Goal: Task Accomplishment & Management: Manage account settings

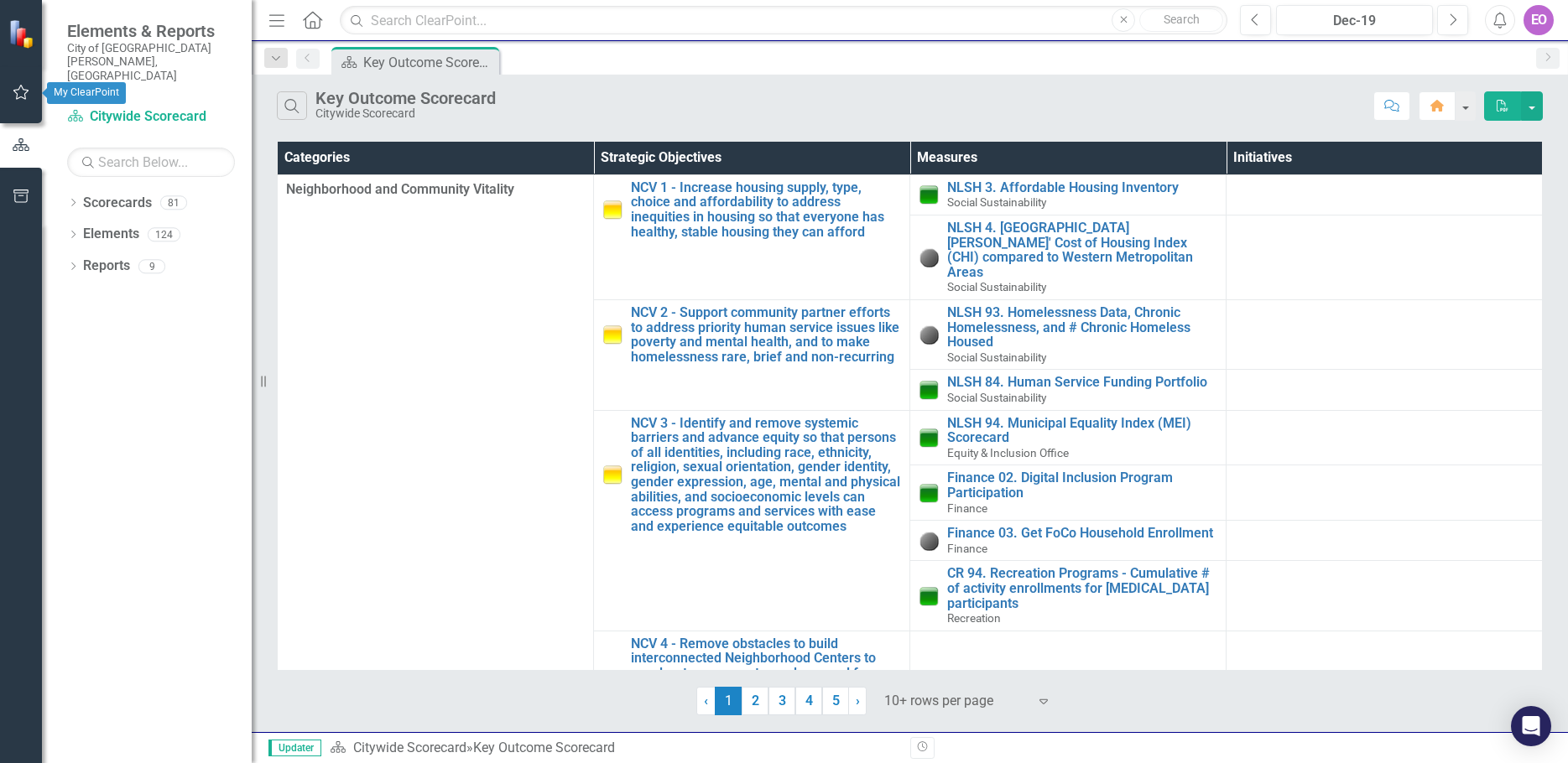
click at [20, 90] on icon "button" at bounding box center [21, 92] width 18 height 14
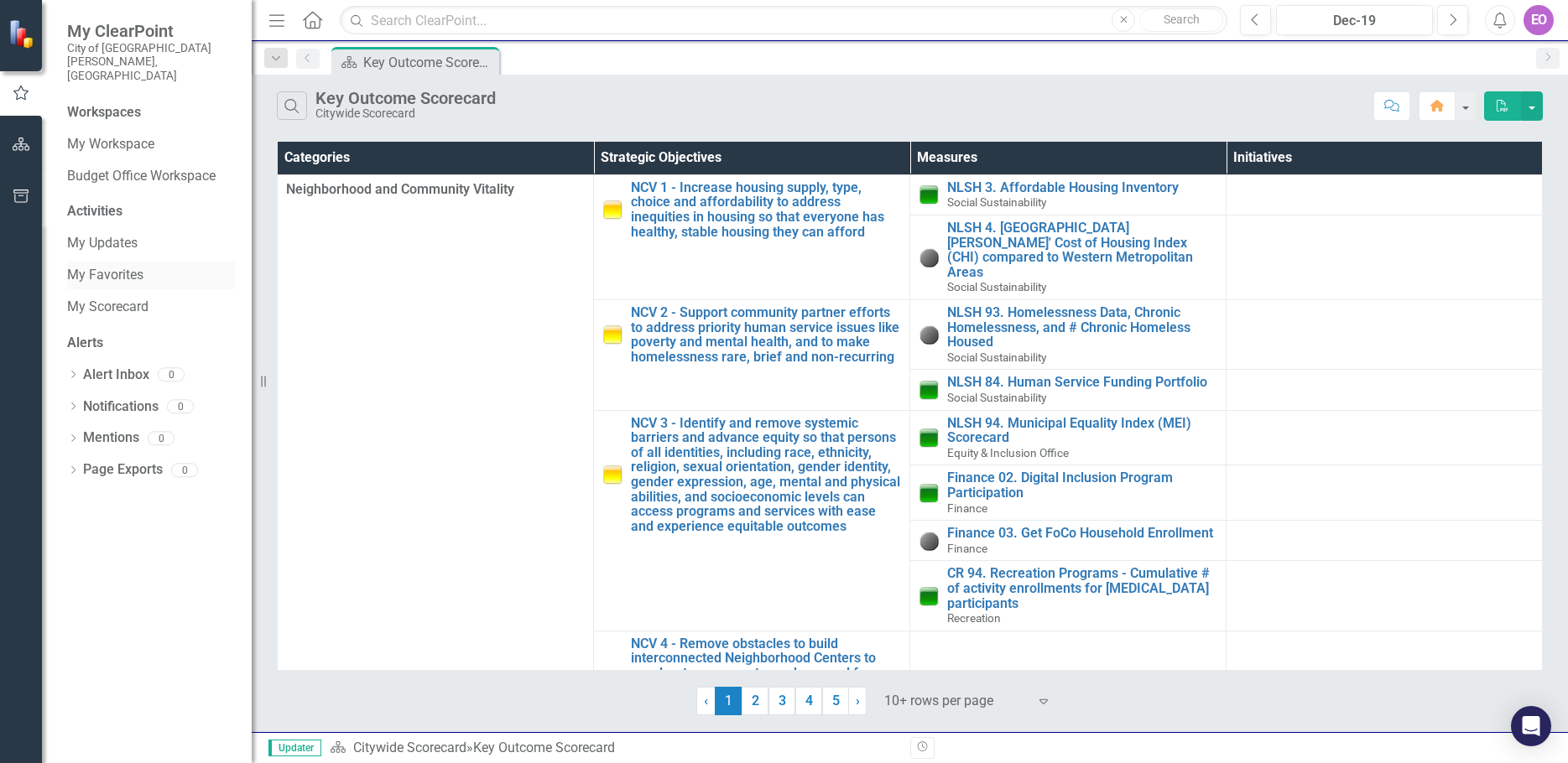
click at [110, 266] on link "My Favorites" at bounding box center [151, 275] width 168 height 20
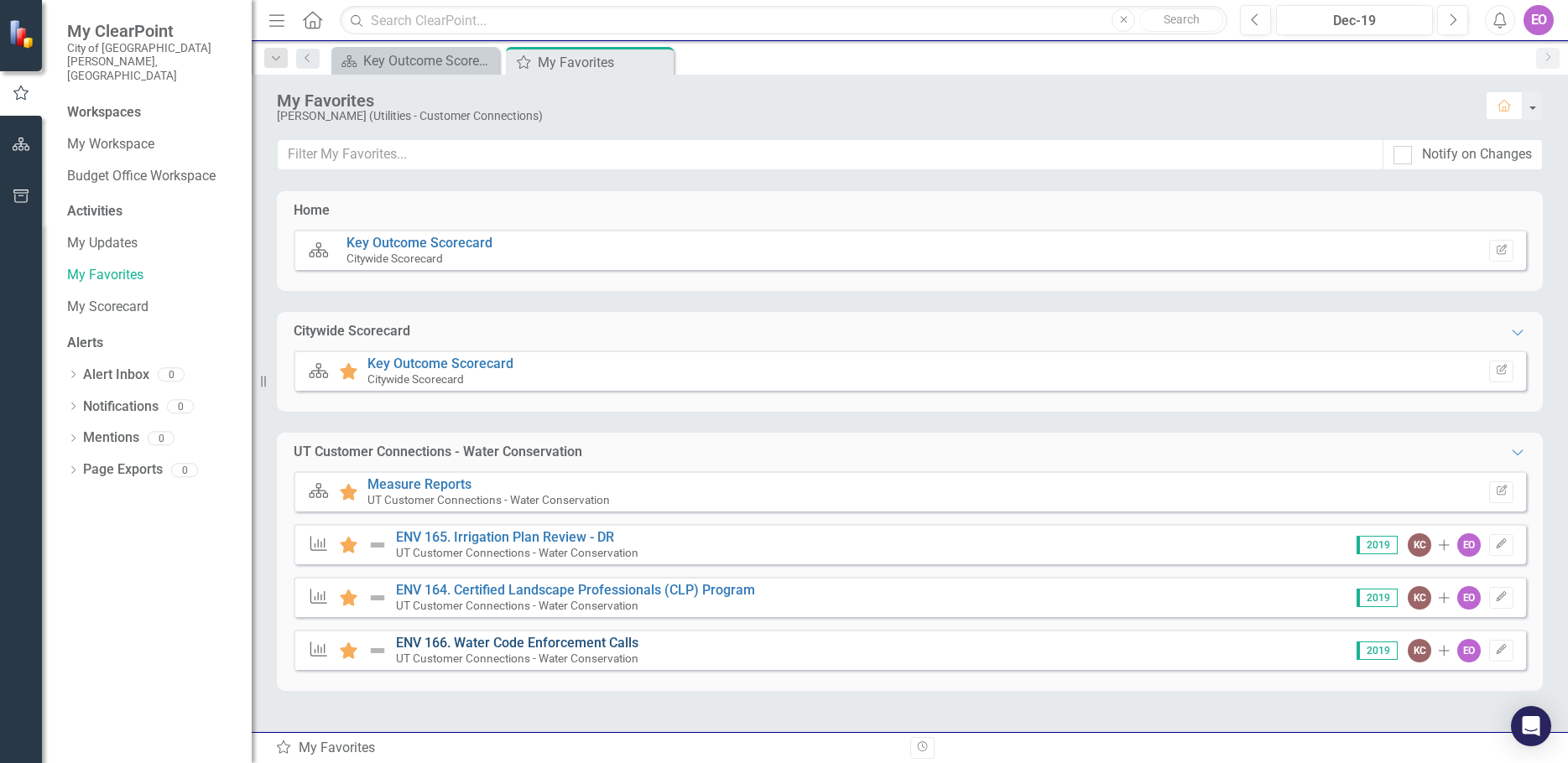
click at [541, 644] on link "ENV 166. Water Code Enforcement Calls" at bounding box center [517, 643] width 242 height 16
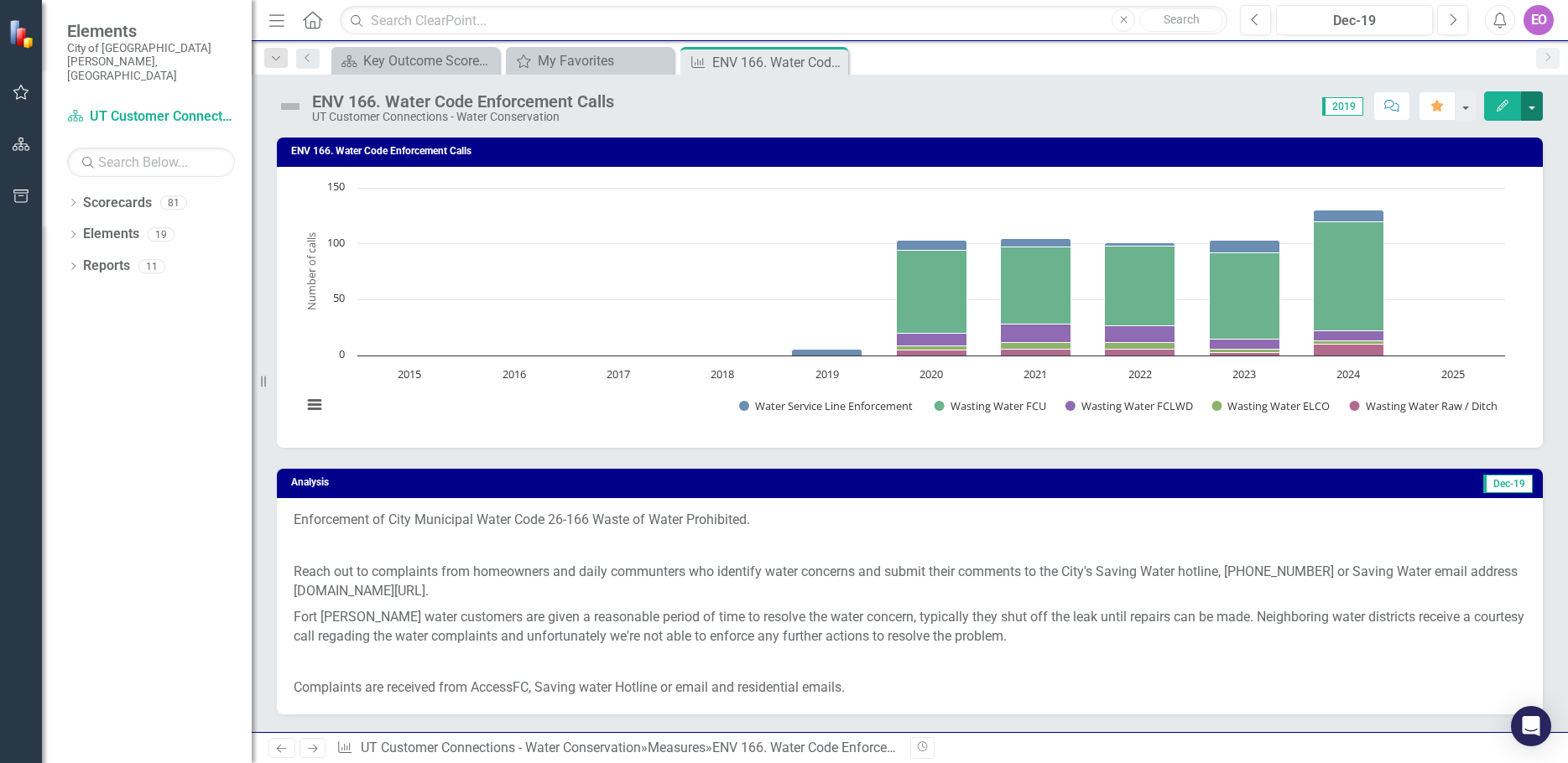
click at [1535, 106] on button "button" at bounding box center [1532, 106] width 22 height 29
click at [1449, 139] on link "Edit Edit Measure" at bounding box center [1460, 137] width 164 height 31
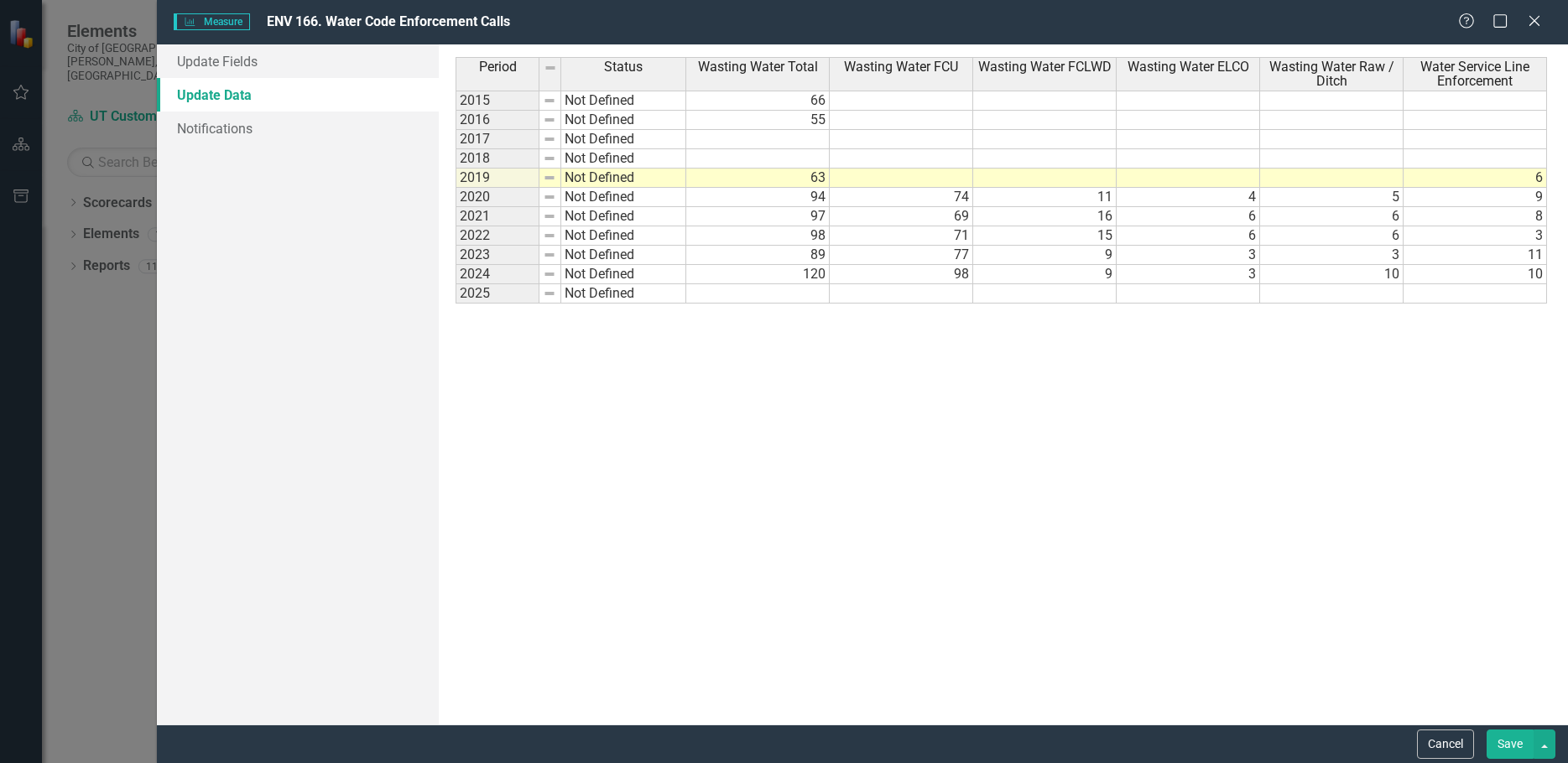
click at [728, 274] on td "120" at bounding box center [758, 275] width 143 height 20
click at [766, 294] on td at bounding box center [758, 294] width 143 height 20
type textarea "66"
click at [1392, 291] on td at bounding box center [1332, 294] width 143 height 20
click at [1518, 289] on td at bounding box center [1475, 294] width 143 height 20
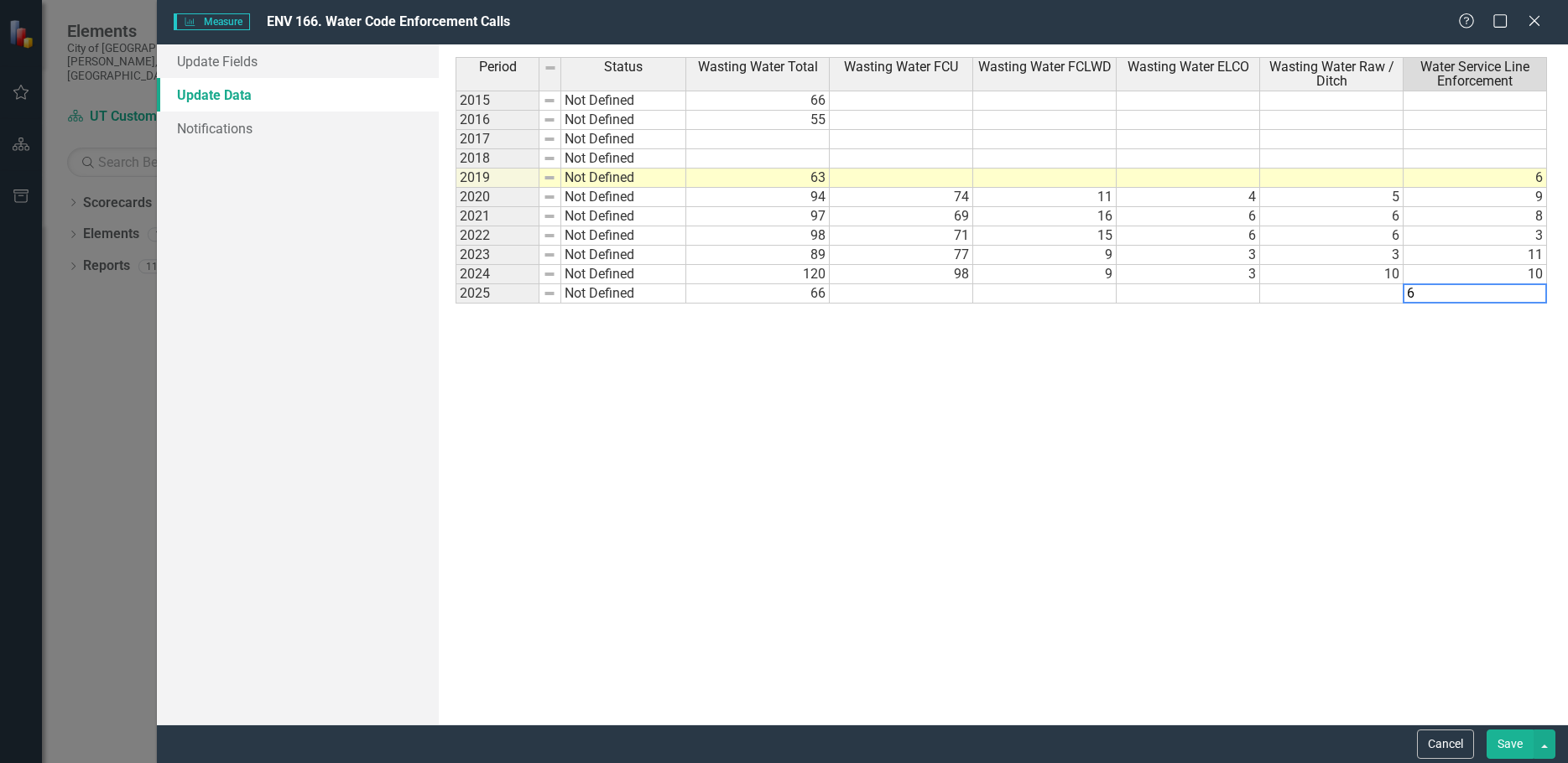
type textarea "6"
click at [1352, 292] on td at bounding box center [1332, 294] width 143 height 20
type textarea "0"
click at [1184, 292] on td at bounding box center [1188, 294] width 143 height 20
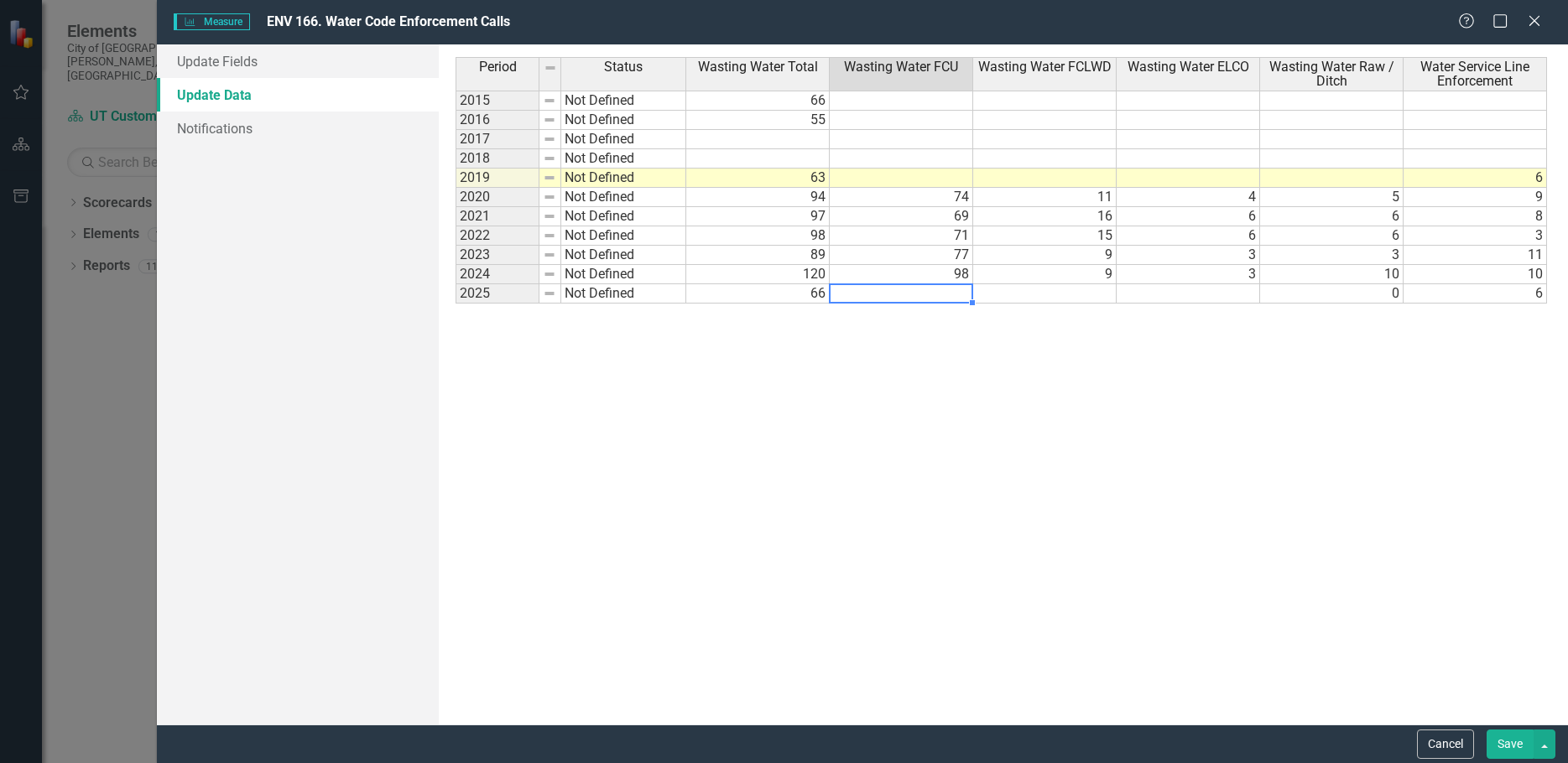
click at [925, 296] on td at bounding box center [901, 294] width 143 height 20
type textarea "61"
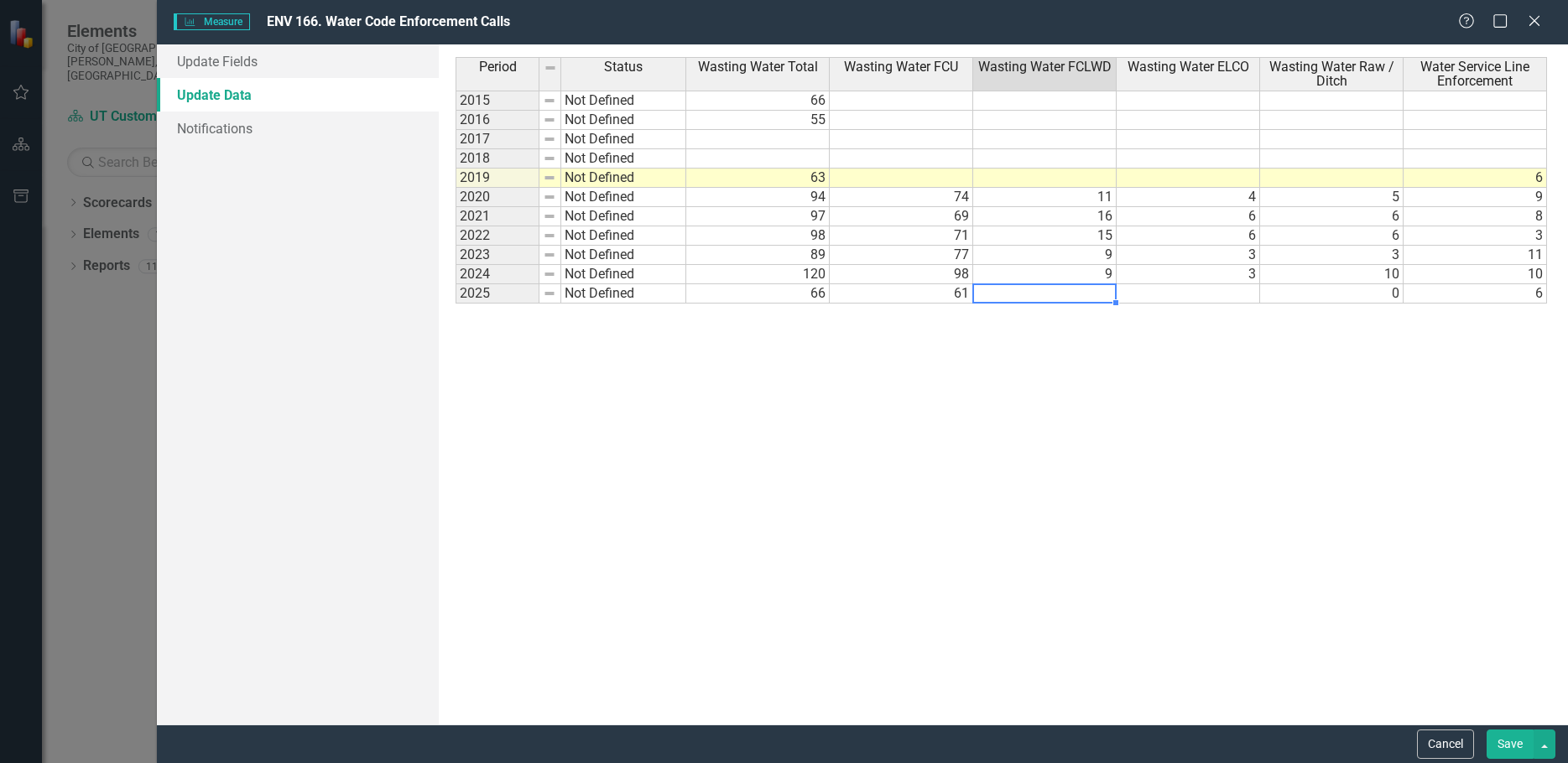
type textarea "3"
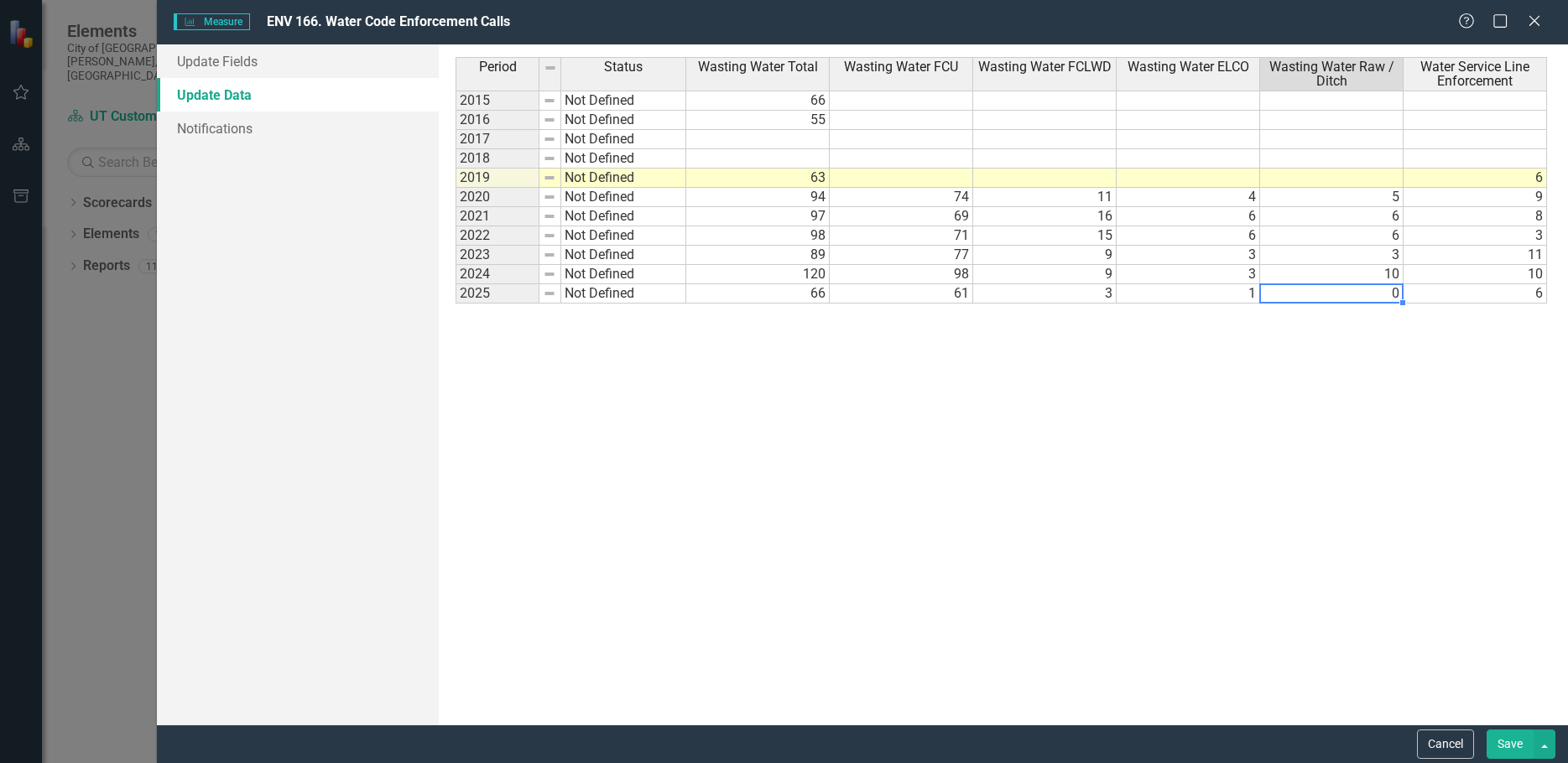
type textarea "0"
click at [481, 292] on td "2025" at bounding box center [497, 294] width 84 height 20
click at [665, 295] on td "Not Defined" at bounding box center [623, 294] width 125 height 20
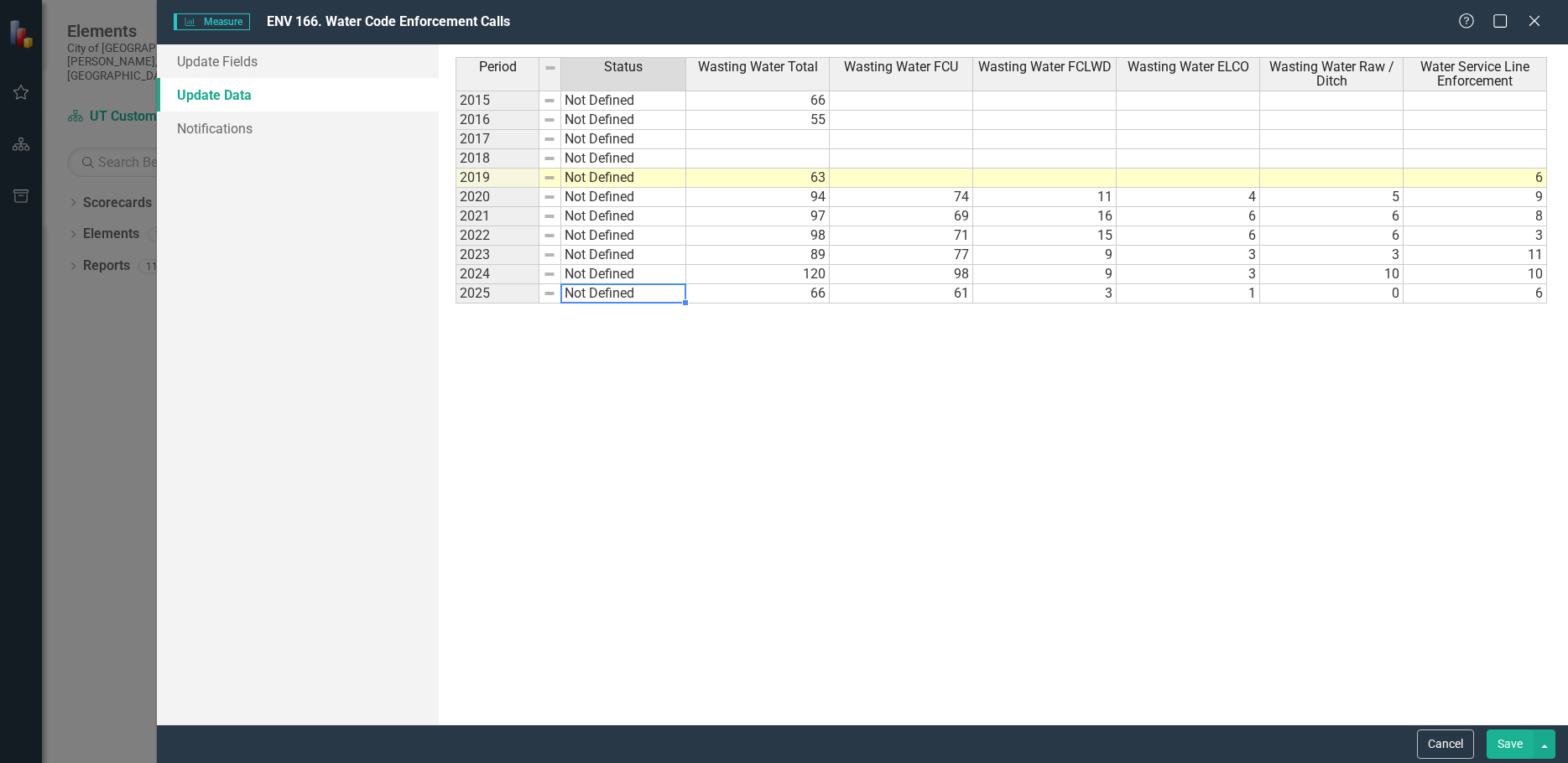
click at [223, 101] on link "Update Data" at bounding box center [298, 94] width 282 height 33
click at [233, 124] on link "Notifications" at bounding box center [298, 128] width 282 height 33
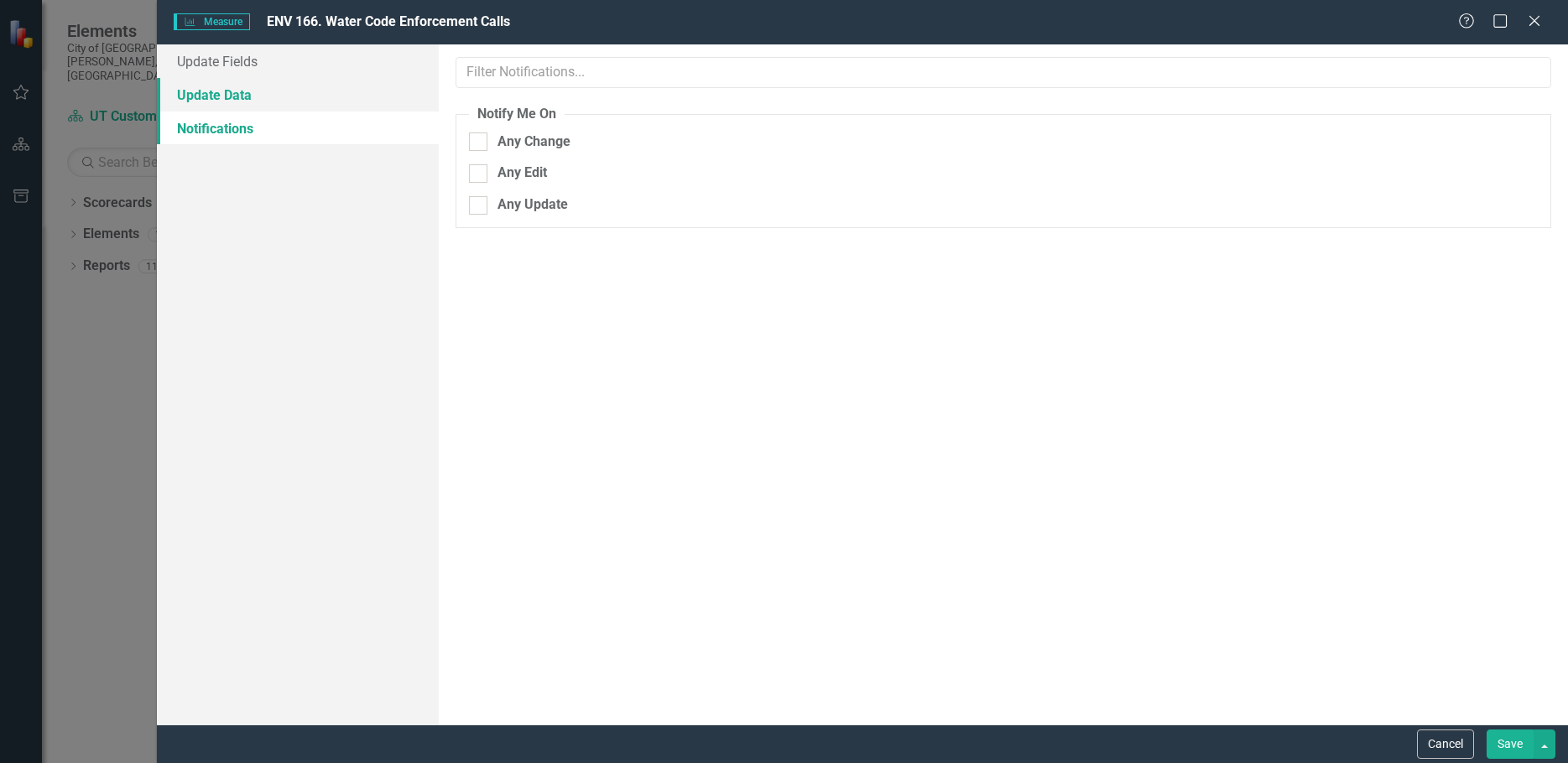
click at [220, 88] on link "Update Data" at bounding box center [298, 94] width 282 height 33
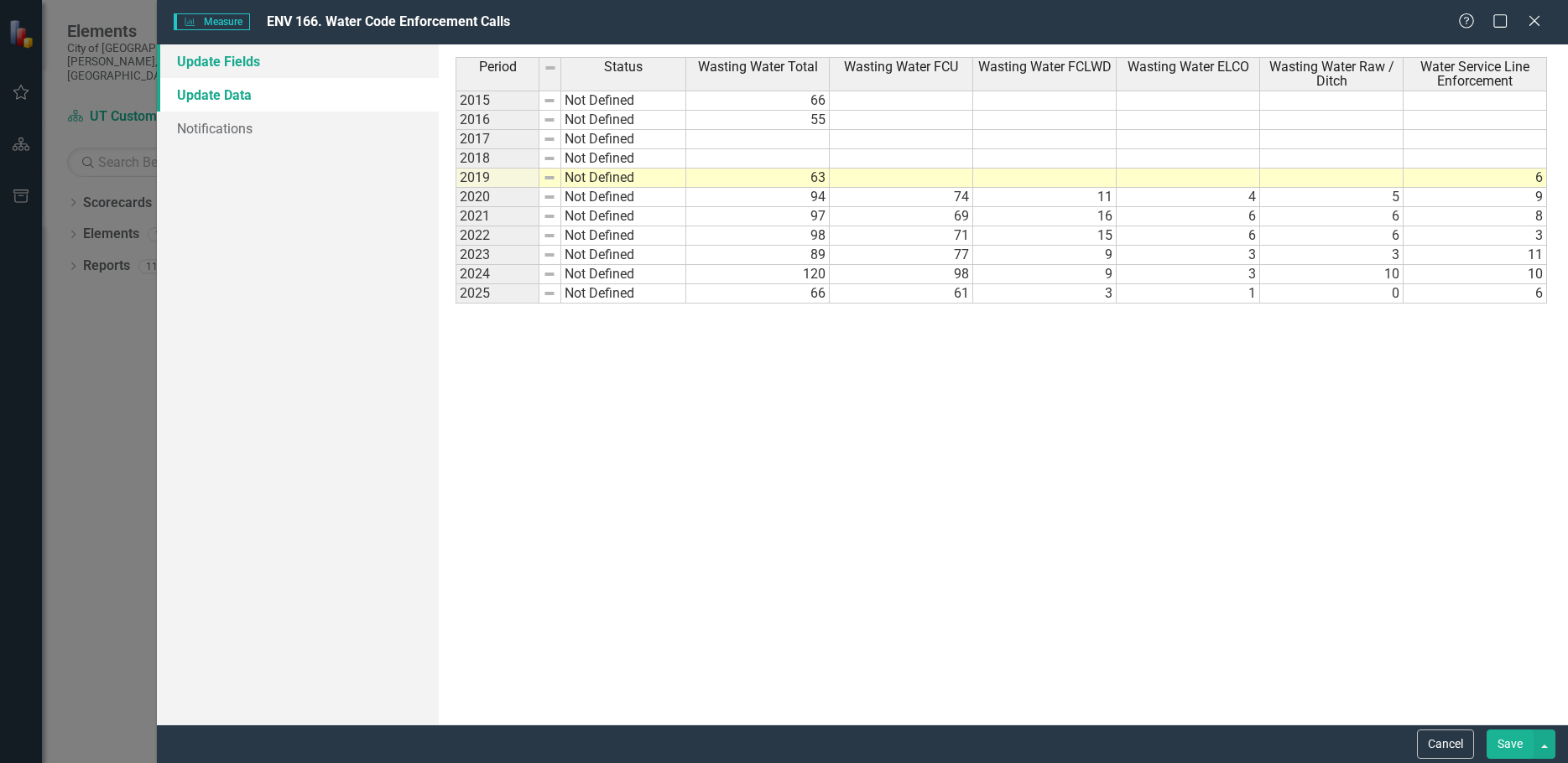
click at [221, 55] on link "Update Fields" at bounding box center [298, 61] width 282 height 33
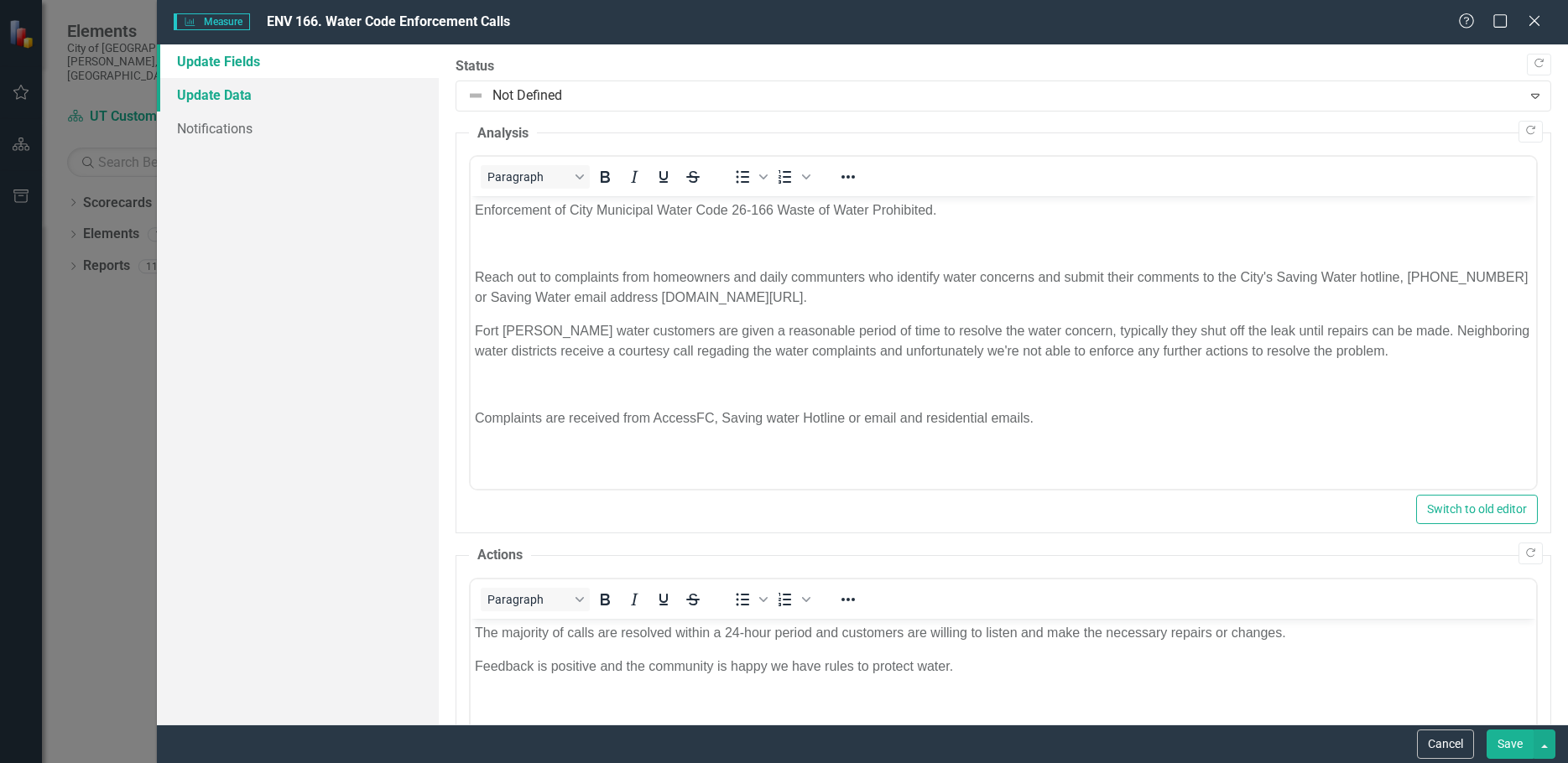
click at [234, 88] on link "Update Data" at bounding box center [298, 94] width 282 height 33
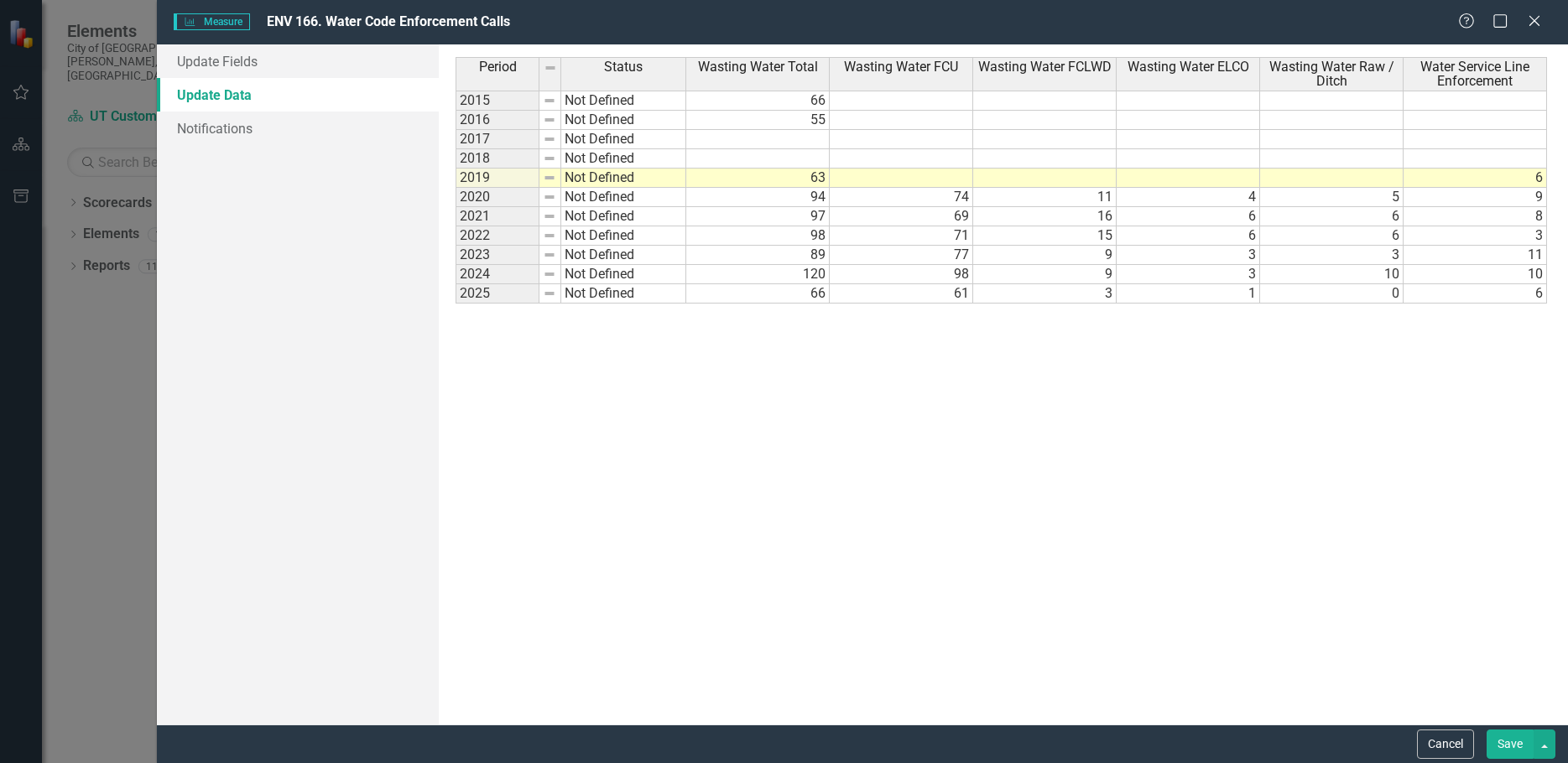
click at [1509, 743] on button "Save" at bounding box center [1509, 744] width 47 height 29
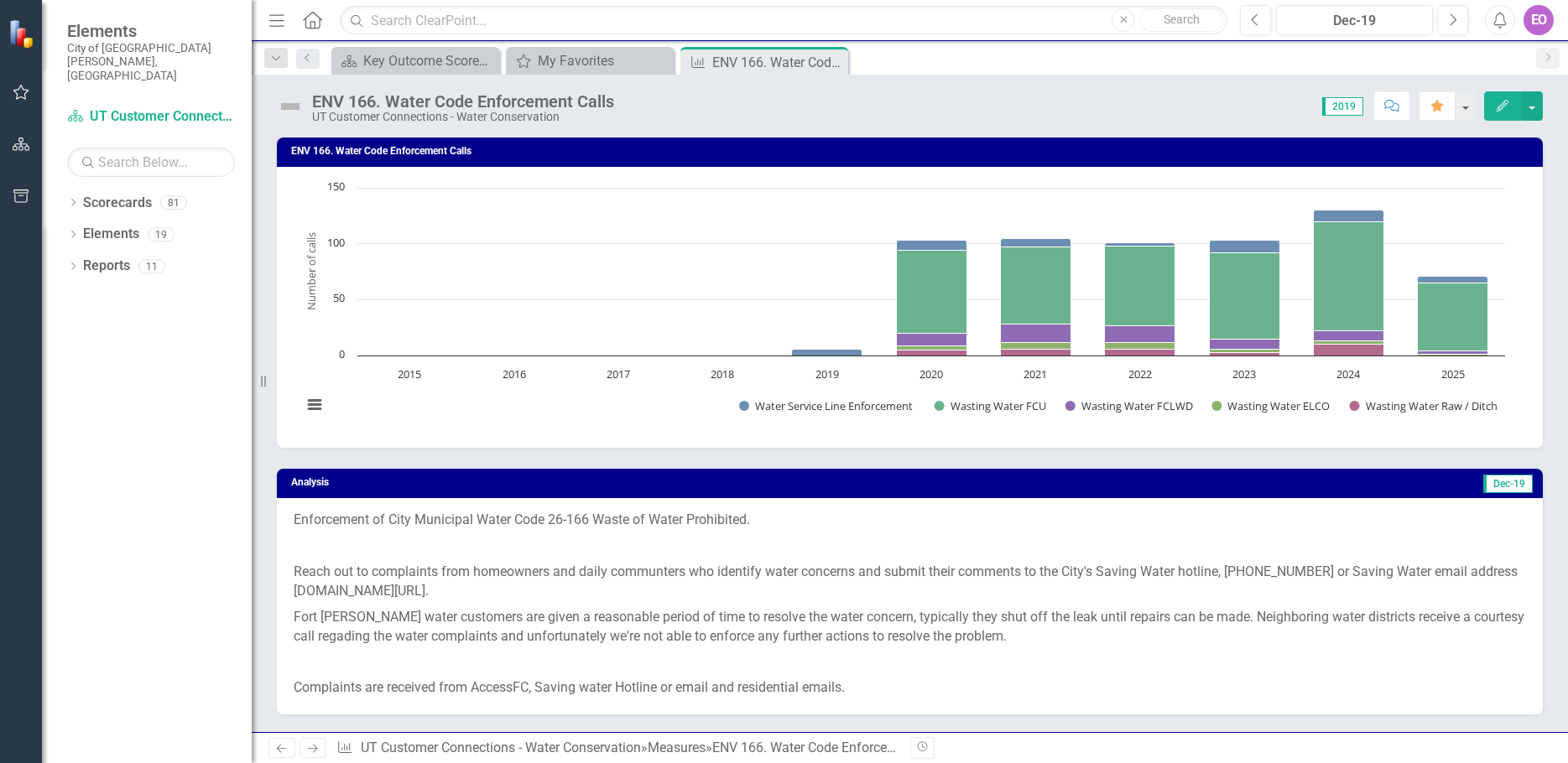
click at [1336, 107] on span "2019" at bounding box center [1343, 107] width 41 height 19
click at [1465, 108] on button "button" at bounding box center [1465, 106] width 22 height 29
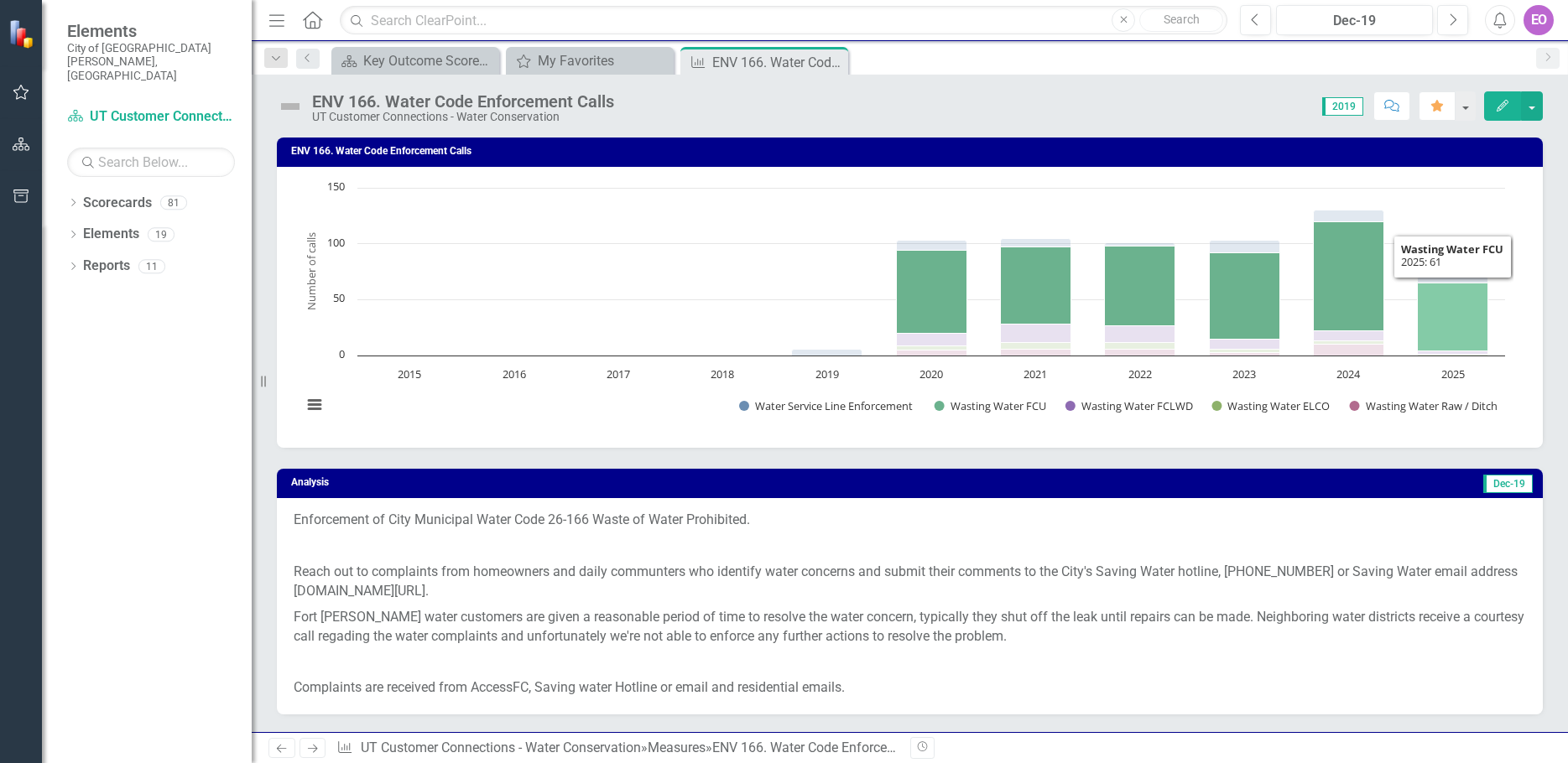
click at [1446, 298] on icon "2025, 61. Wasting Water FCU." at bounding box center [1453, 318] width 71 height 68
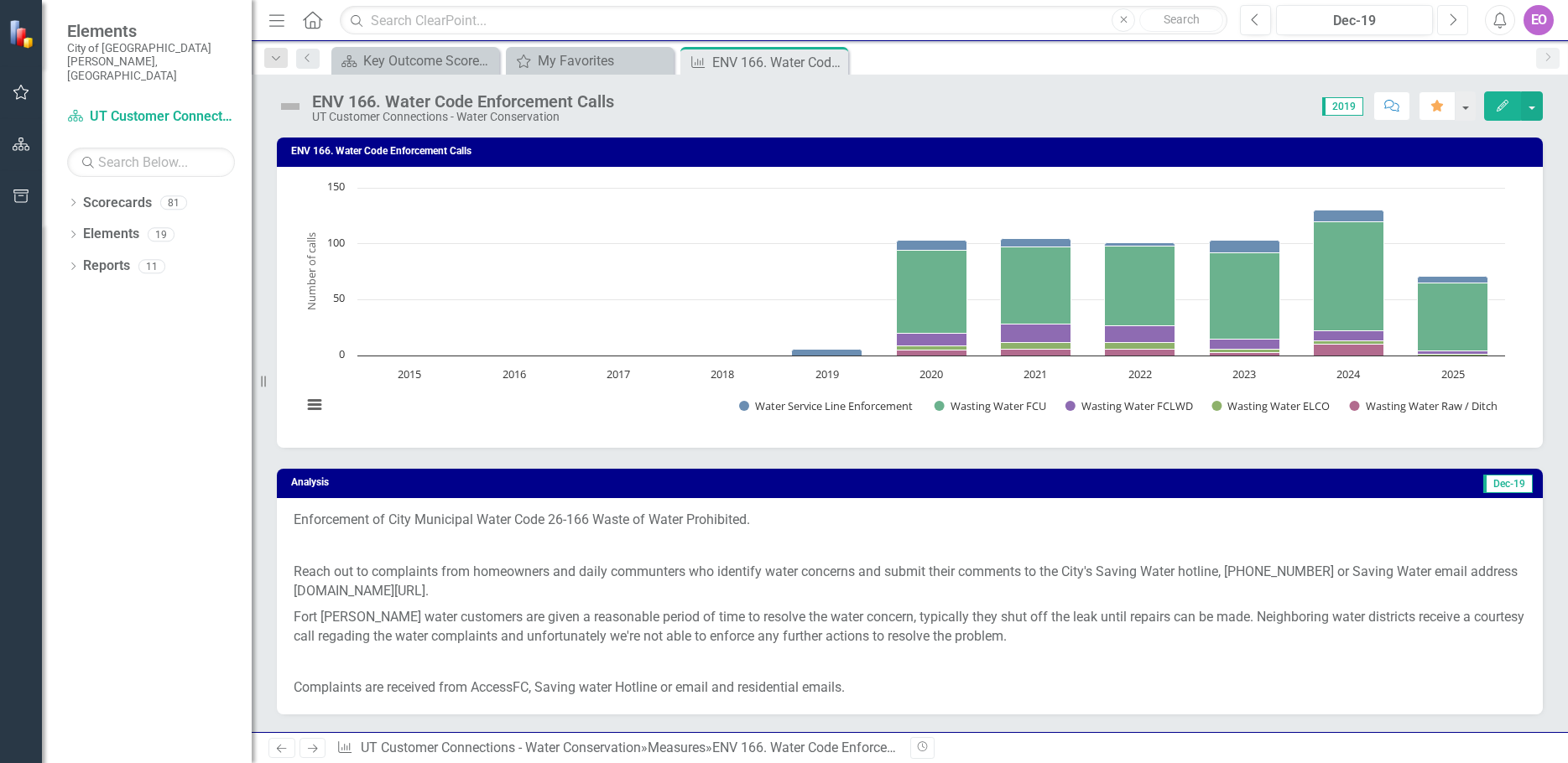
click at [1456, 18] on icon "Next" at bounding box center [1452, 20] width 9 height 15
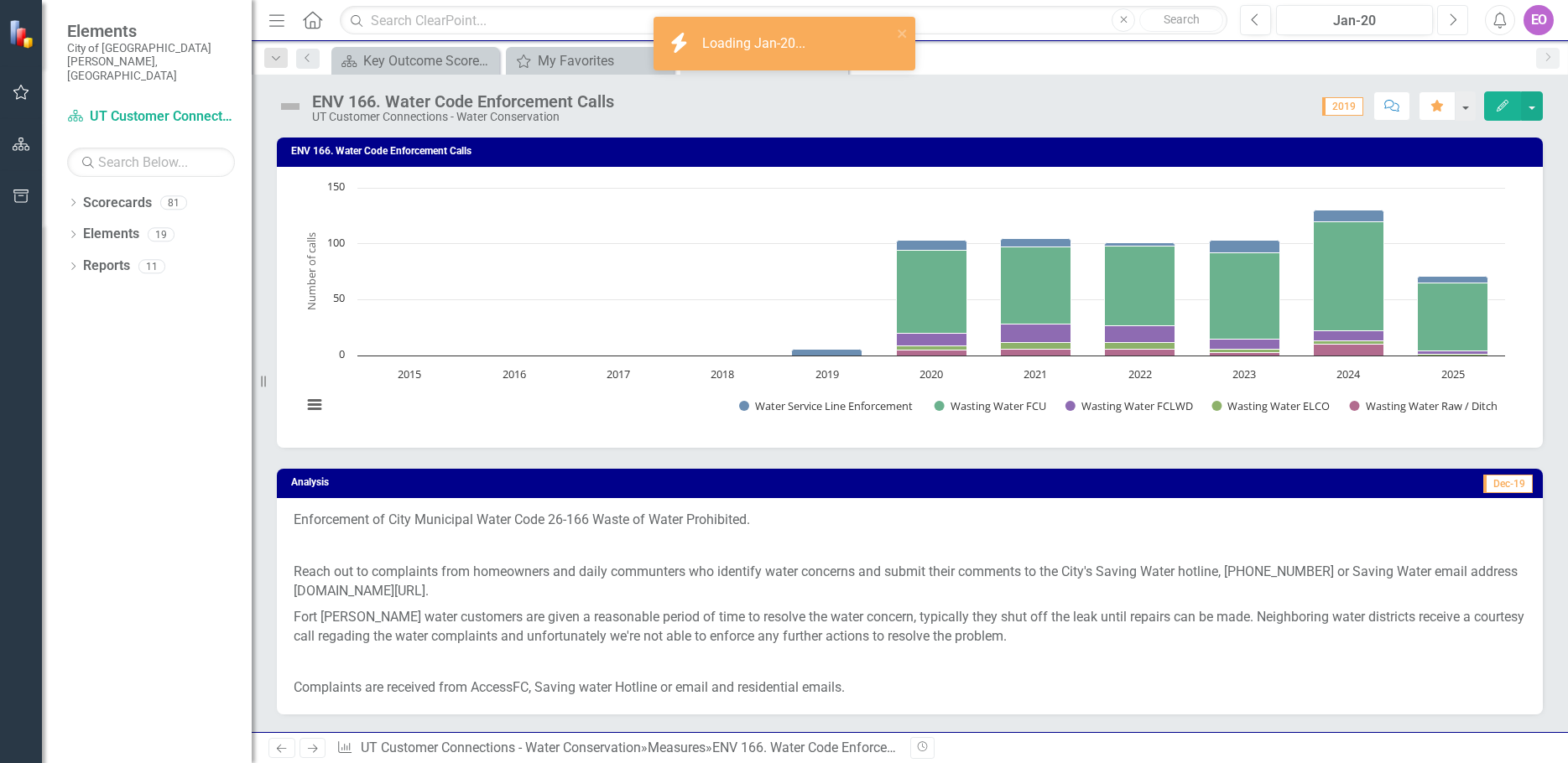
click at [1456, 18] on icon "Next" at bounding box center [1452, 20] width 9 height 15
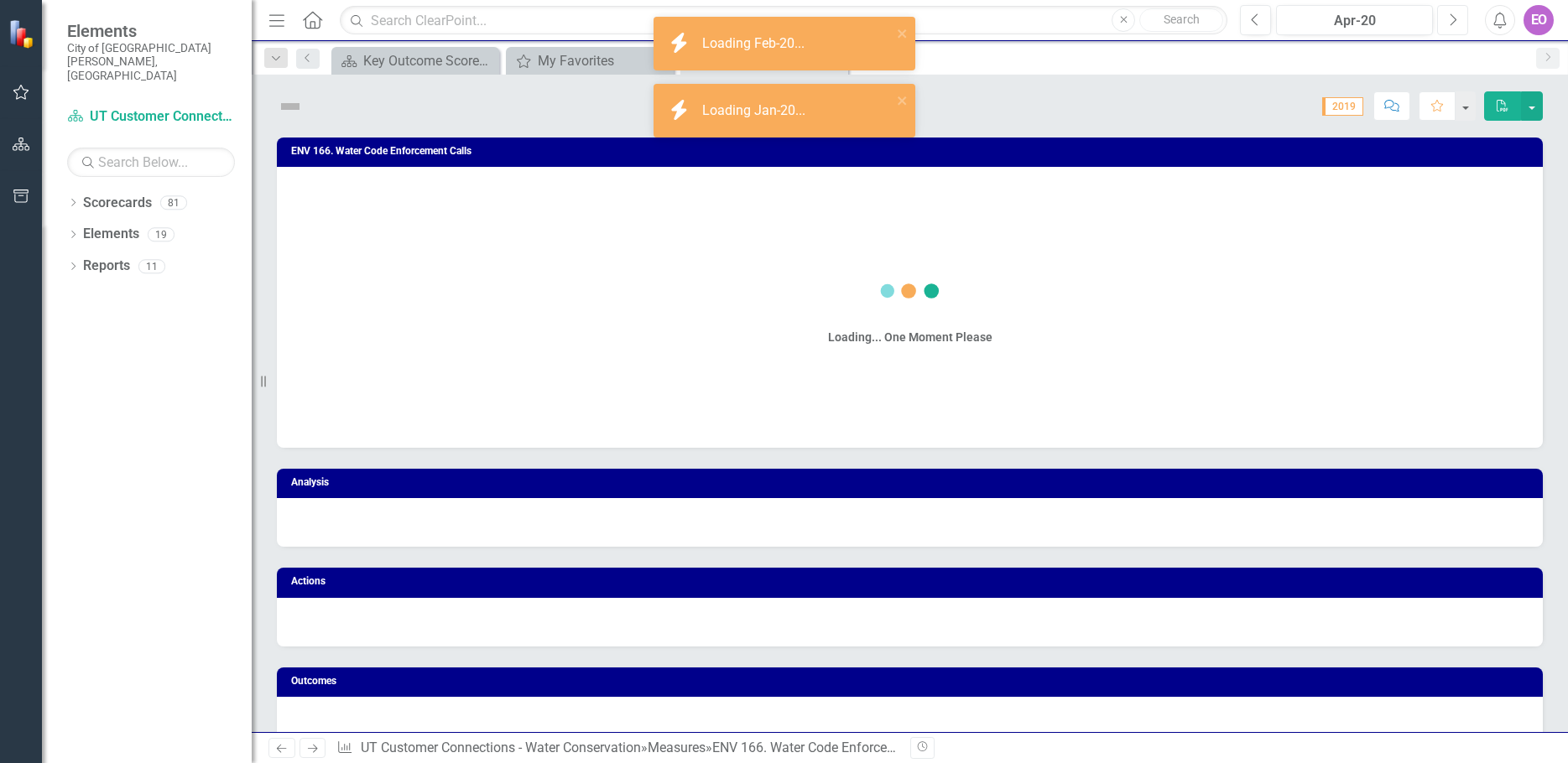
click at [1456, 18] on icon "Next" at bounding box center [1452, 20] width 9 height 15
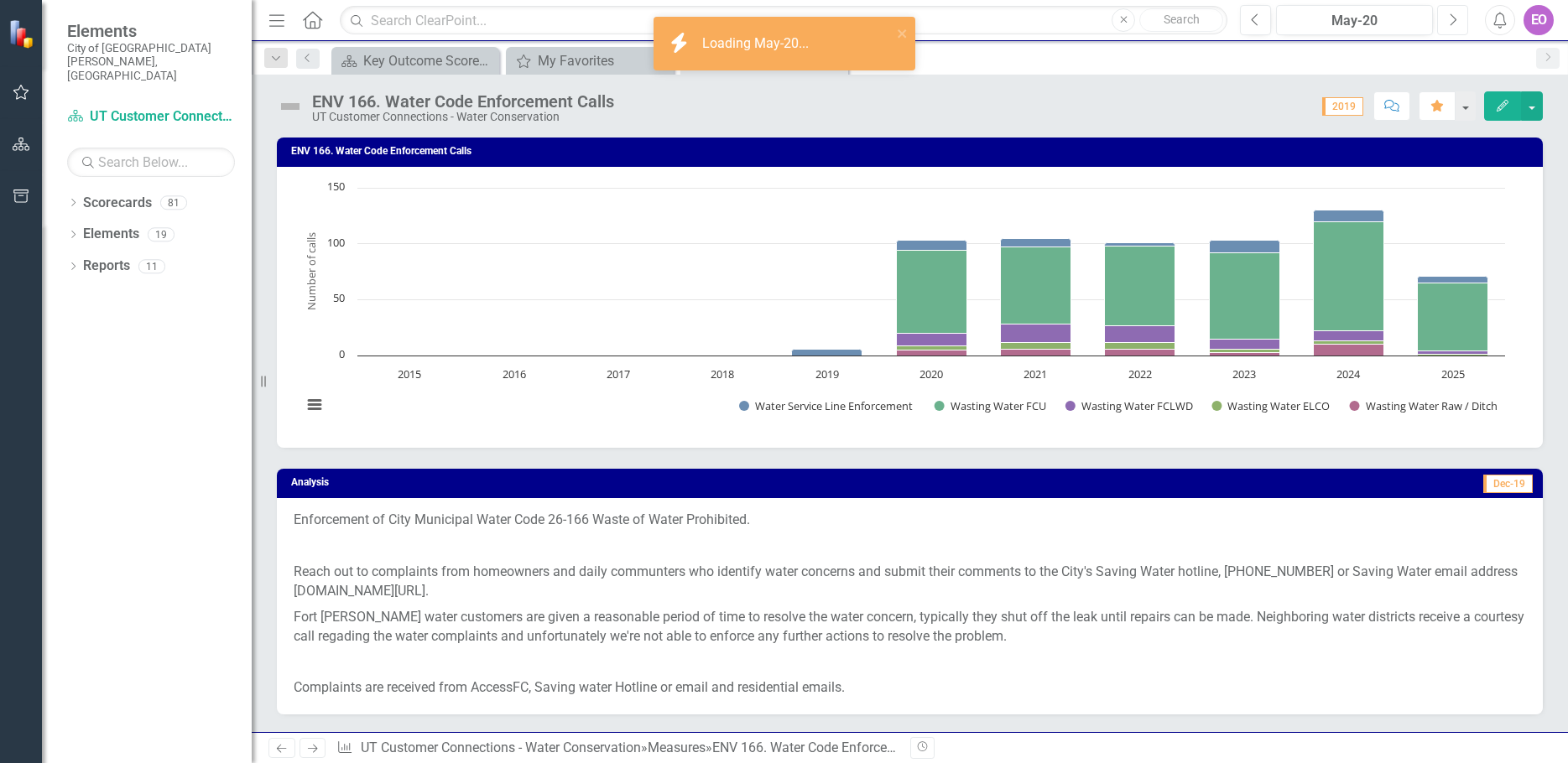
click at [1454, 20] on icon "Next" at bounding box center [1452, 20] width 9 height 15
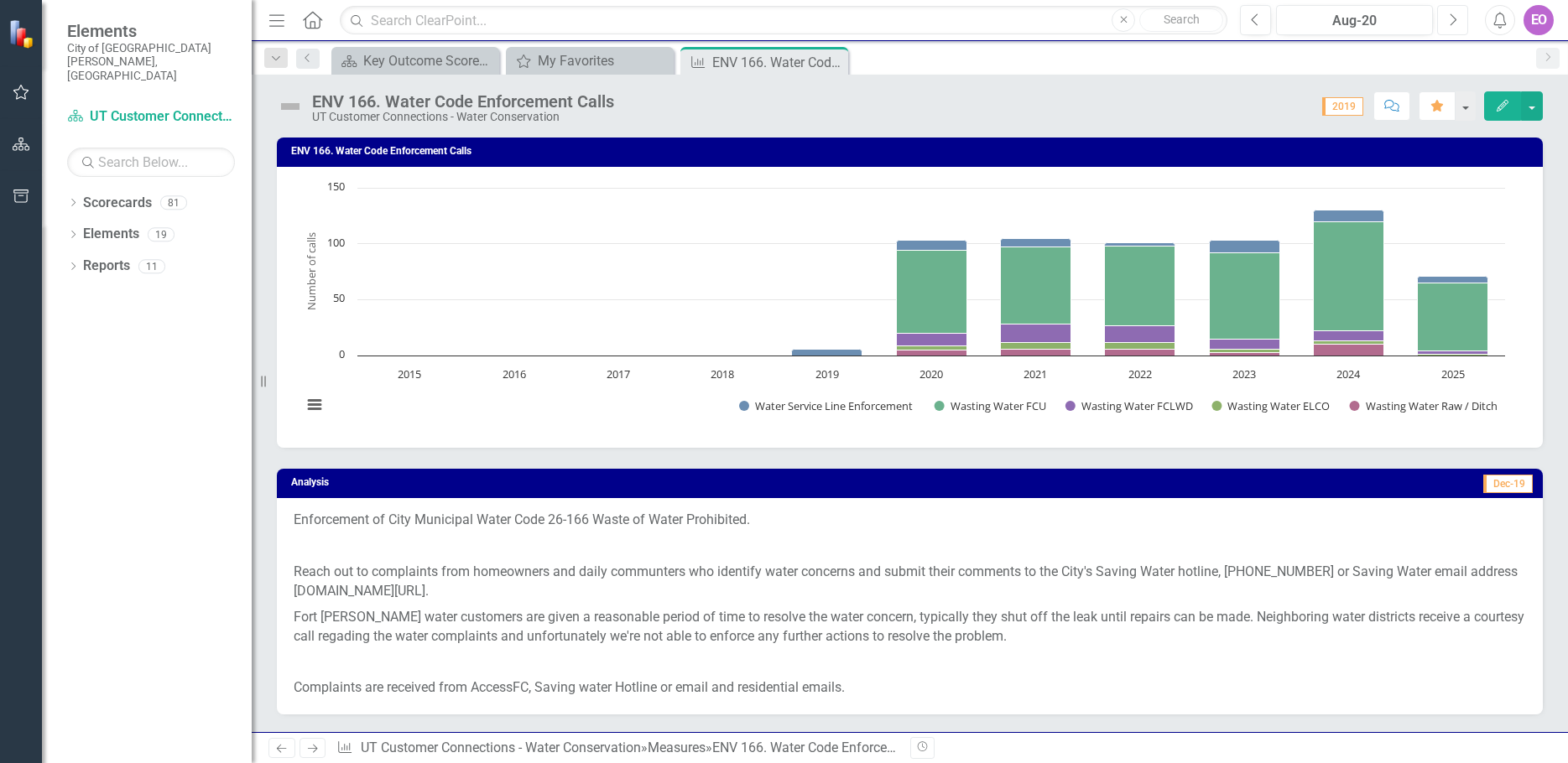
click at [1454, 20] on icon "Next" at bounding box center [1452, 20] width 9 height 15
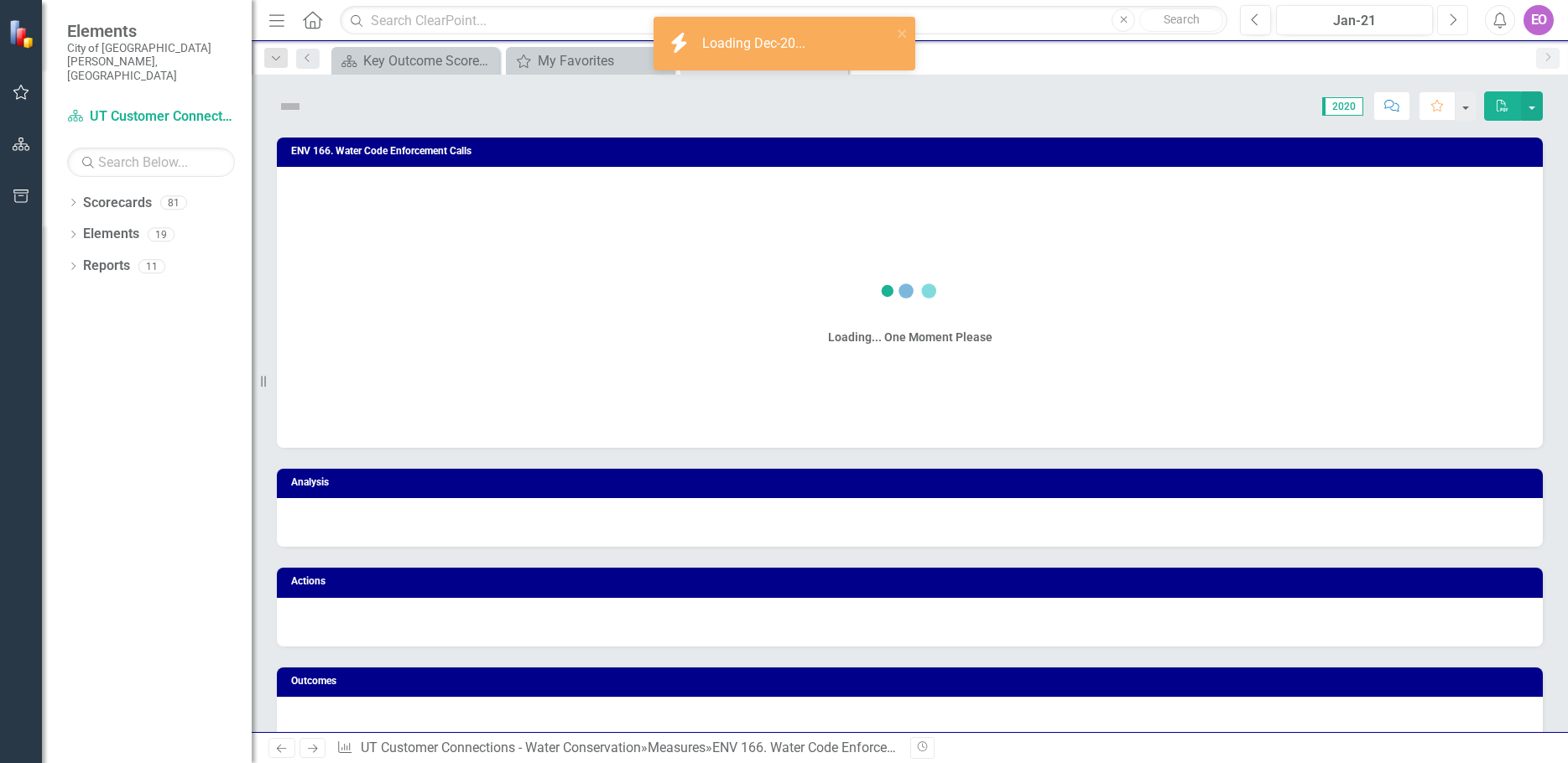
click at [1454, 20] on icon "Next" at bounding box center [1452, 20] width 9 height 15
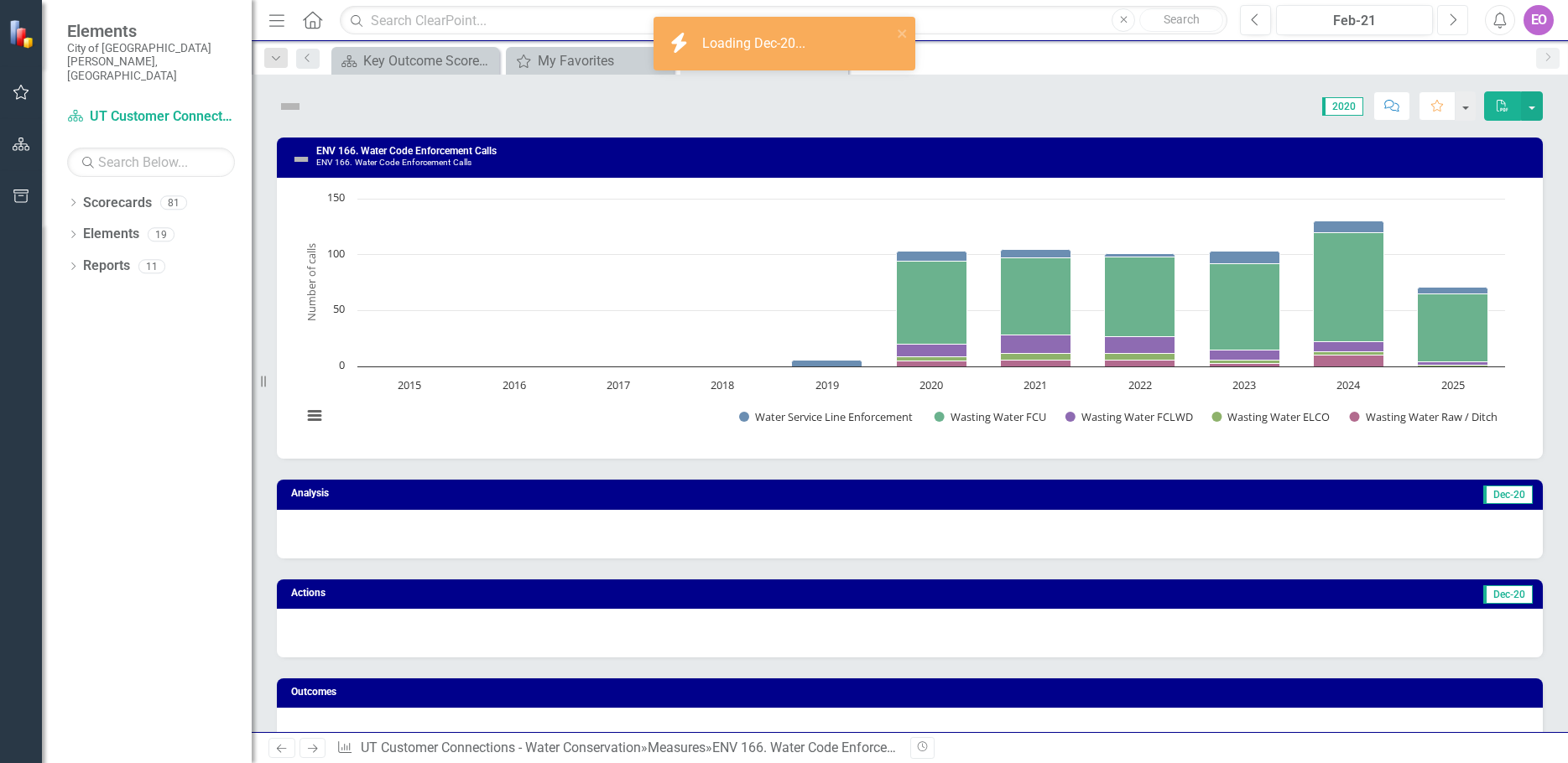
click at [1454, 20] on icon "Next" at bounding box center [1452, 20] width 9 height 15
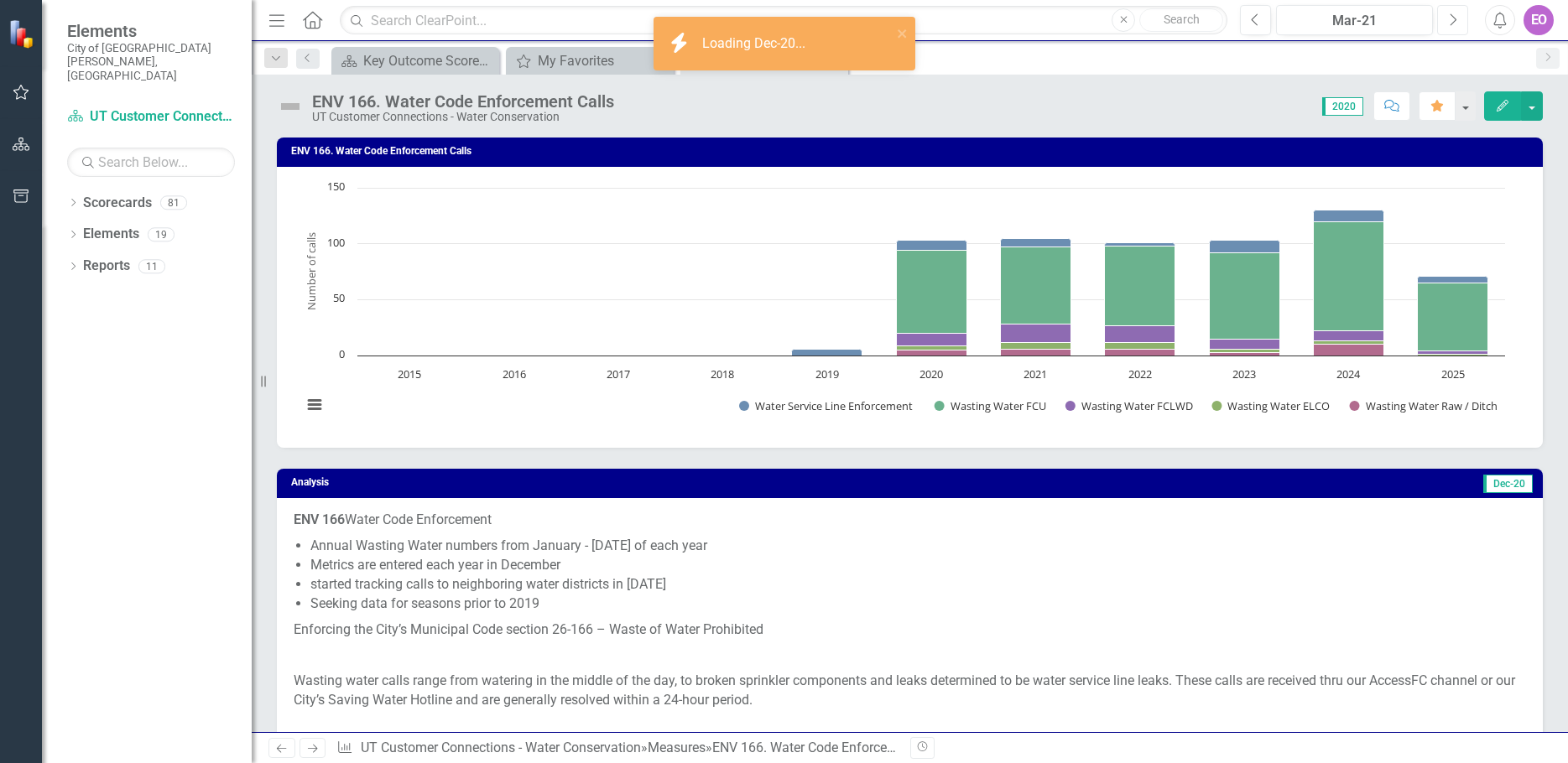
click at [1454, 20] on icon "Next" at bounding box center [1452, 20] width 9 height 15
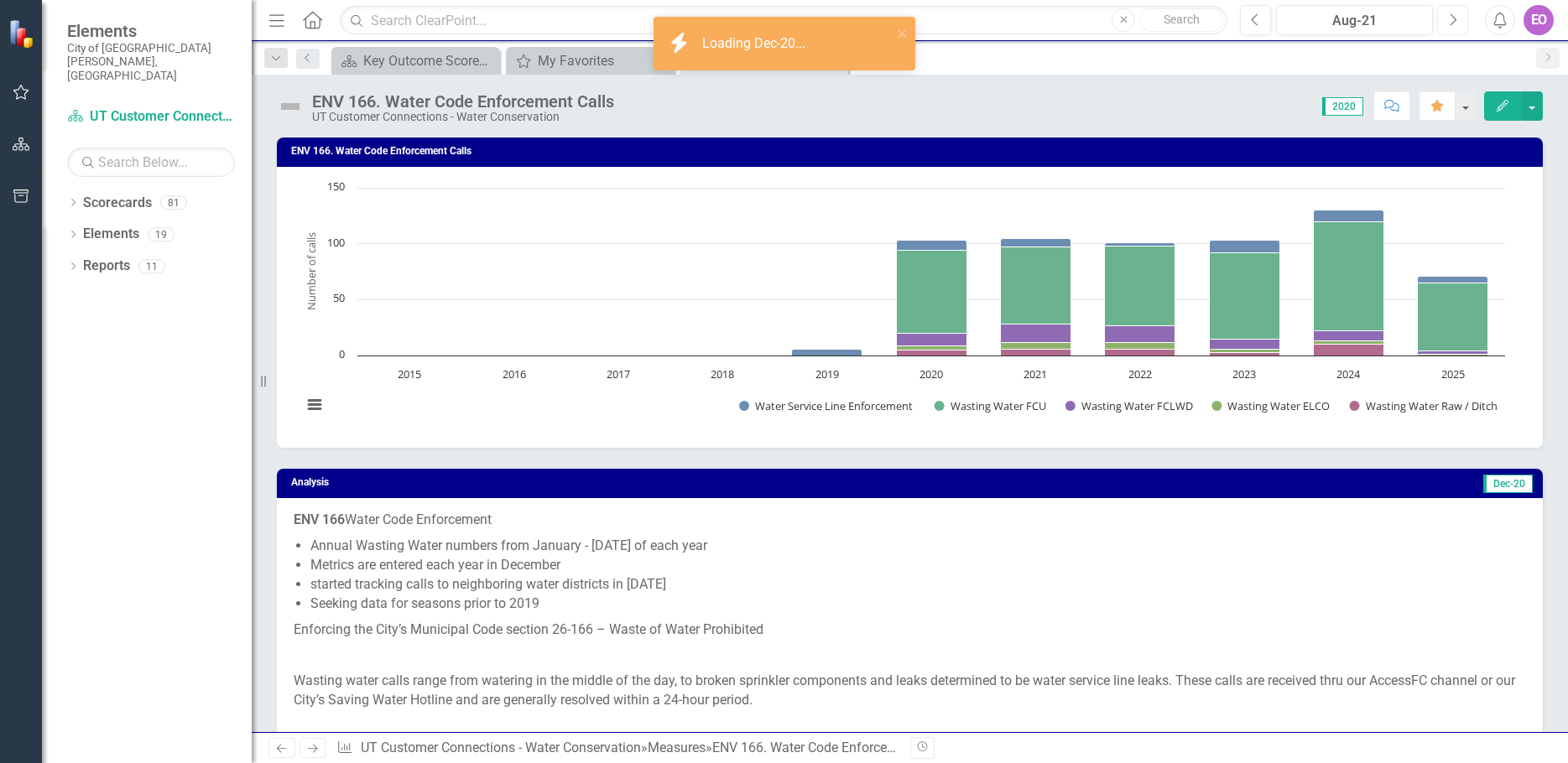
click at [1454, 20] on icon "Next" at bounding box center [1452, 20] width 9 height 15
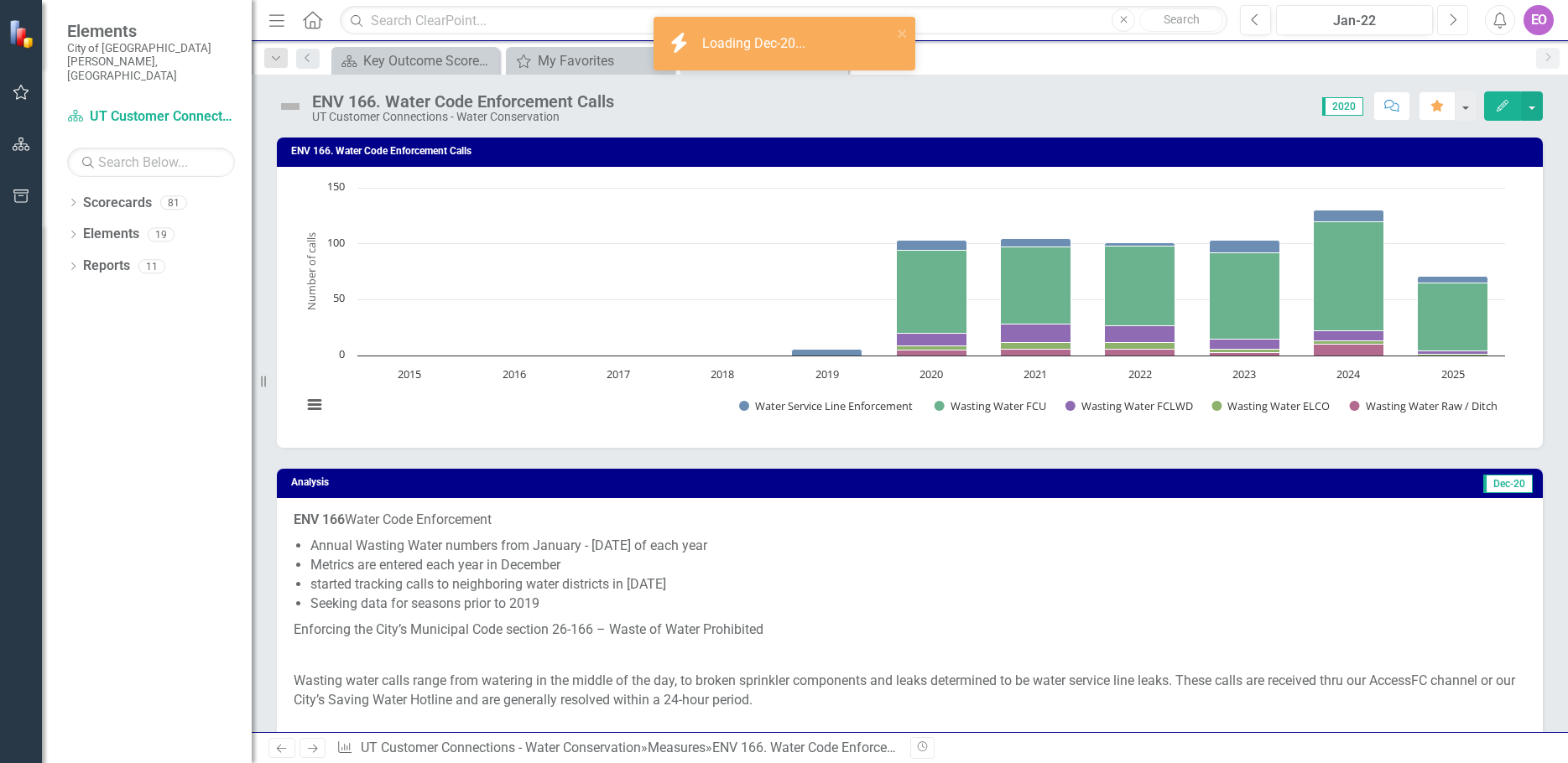
click at [1454, 20] on icon "Next" at bounding box center [1452, 20] width 9 height 15
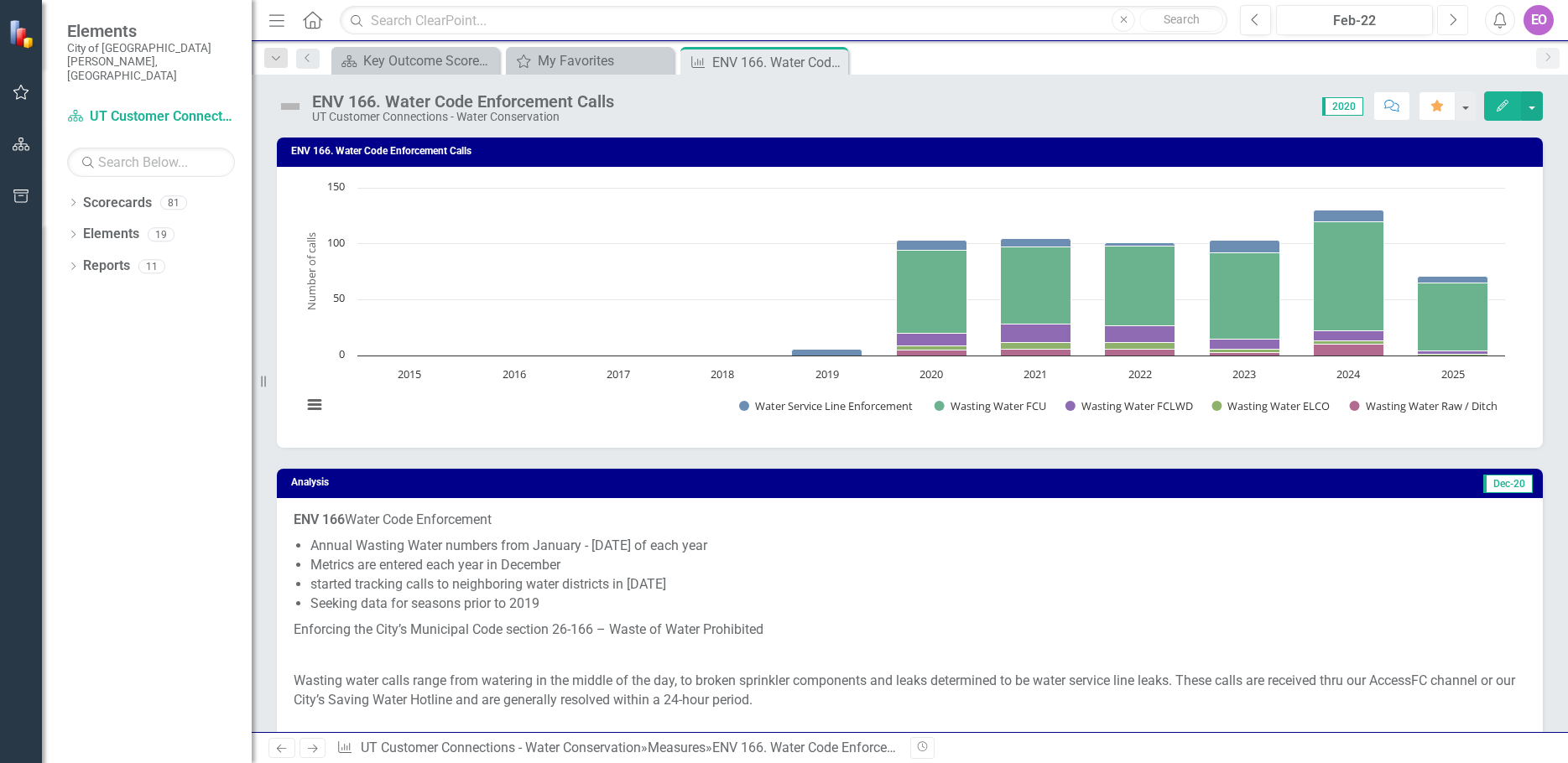
click at [1454, 20] on icon "Next" at bounding box center [1452, 20] width 9 height 15
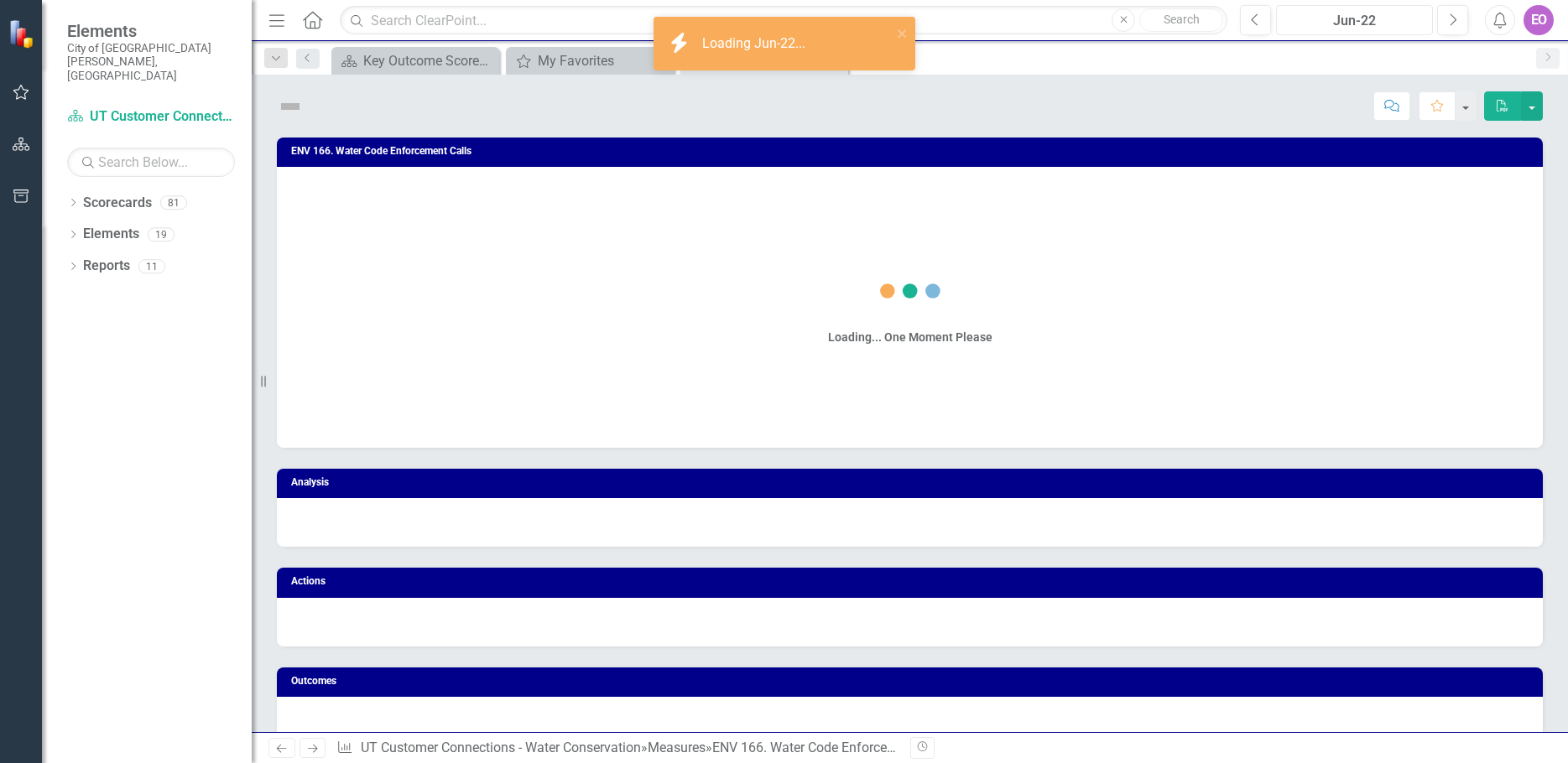
click at [1397, 26] on div "Jun-22" at bounding box center [1354, 21] width 145 height 20
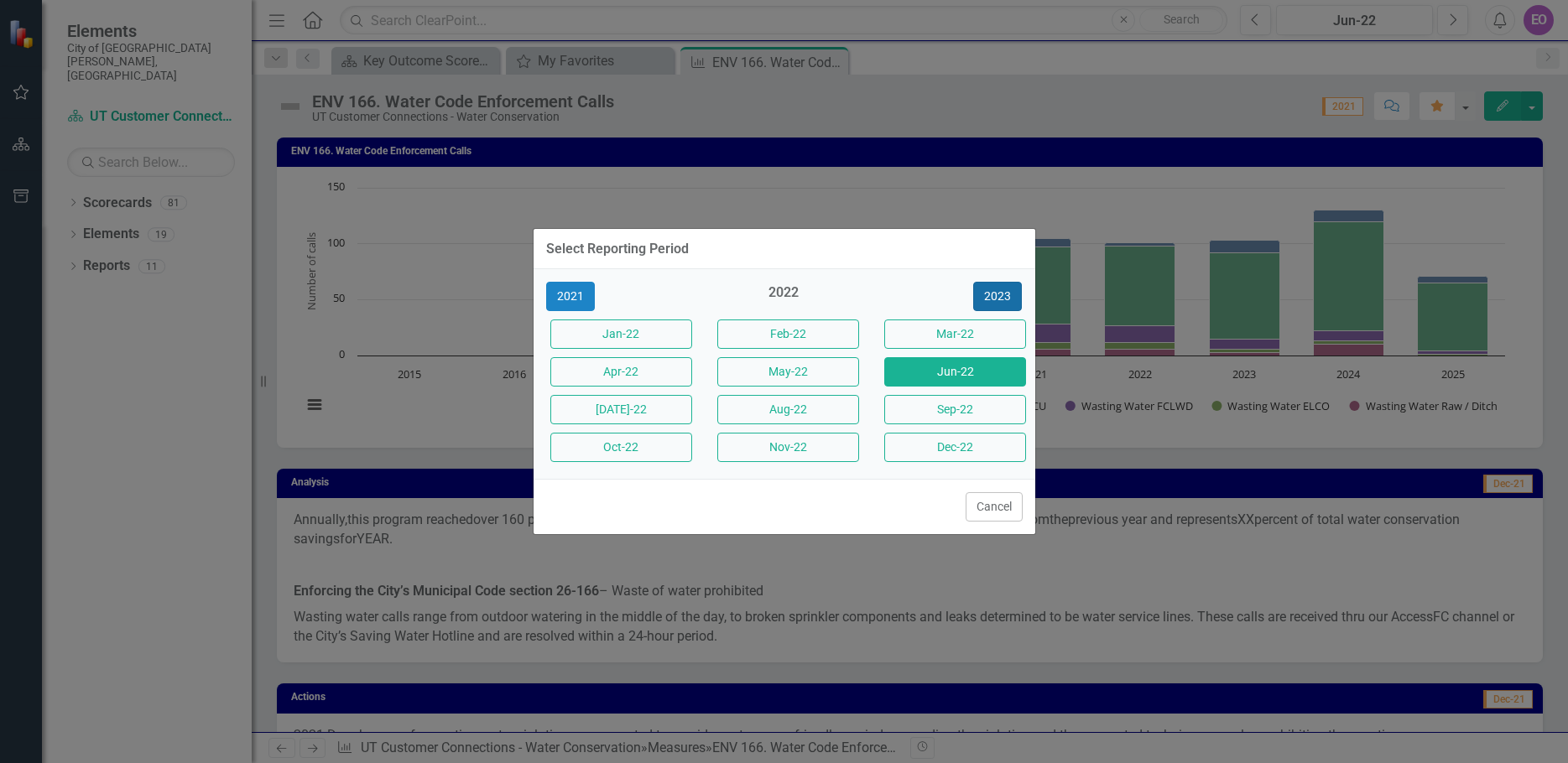
click at [1009, 300] on button "2023" at bounding box center [997, 297] width 49 height 29
click at [1009, 300] on button "2024" at bounding box center [997, 297] width 49 height 29
click at [993, 292] on button "2025" at bounding box center [997, 297] width 49 height 29
click at [905, 502] on div "Cancel" at bounding box center [784, 506] width 501 height 55
click at [994, 505] on button "Cancel" at bounding box center [993, 507] width 57 height 29
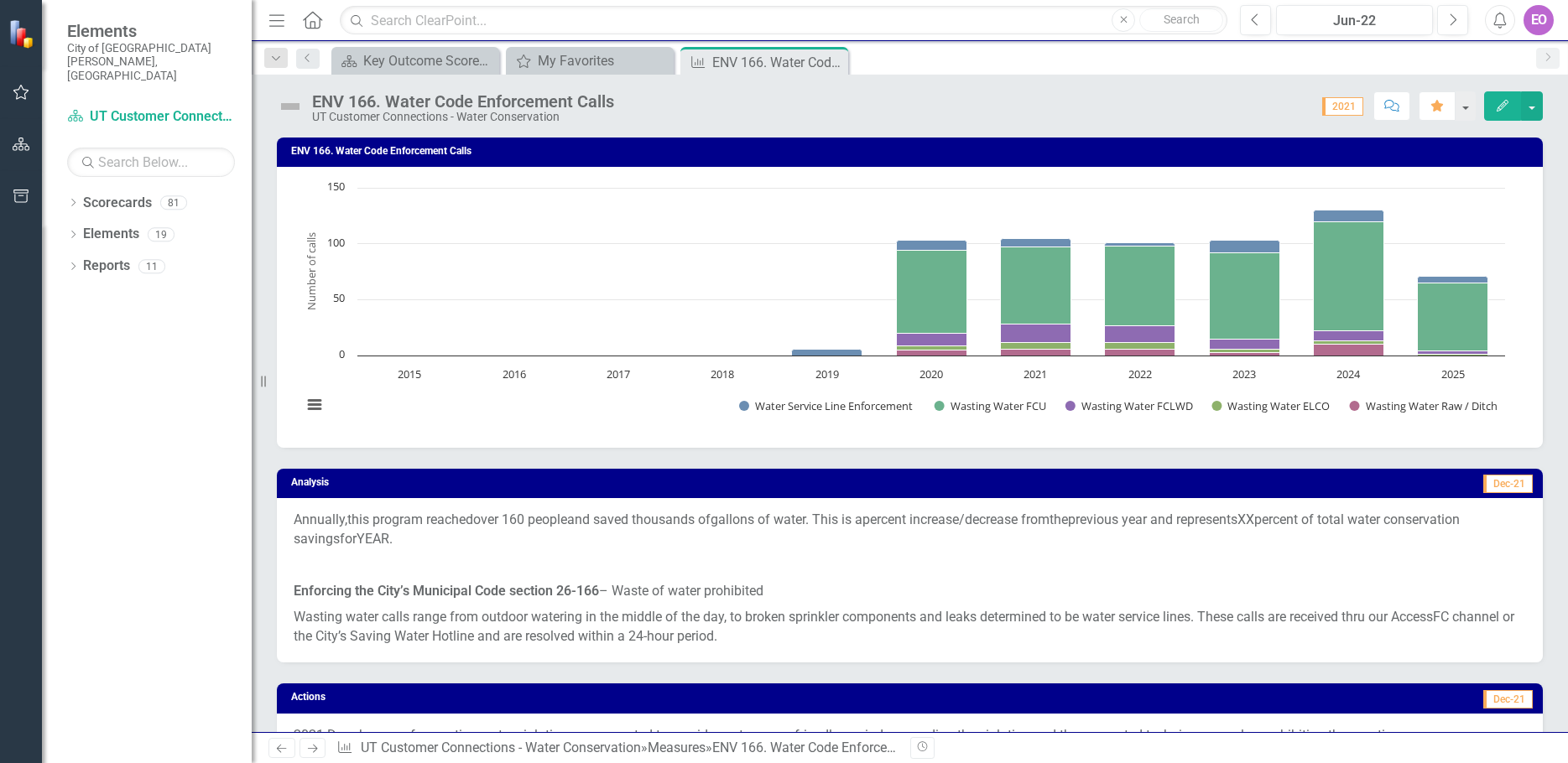
click at [1351, 100] on span "2021" at bounding box center [1343, 107] width 41 height 19
click at [1345, 105] on span "2021" at bounding box center [1343, 107] width 41 height 19
click at [1447, 20] on button "Next" at bounding box center [1452, 20] width 31 height 30
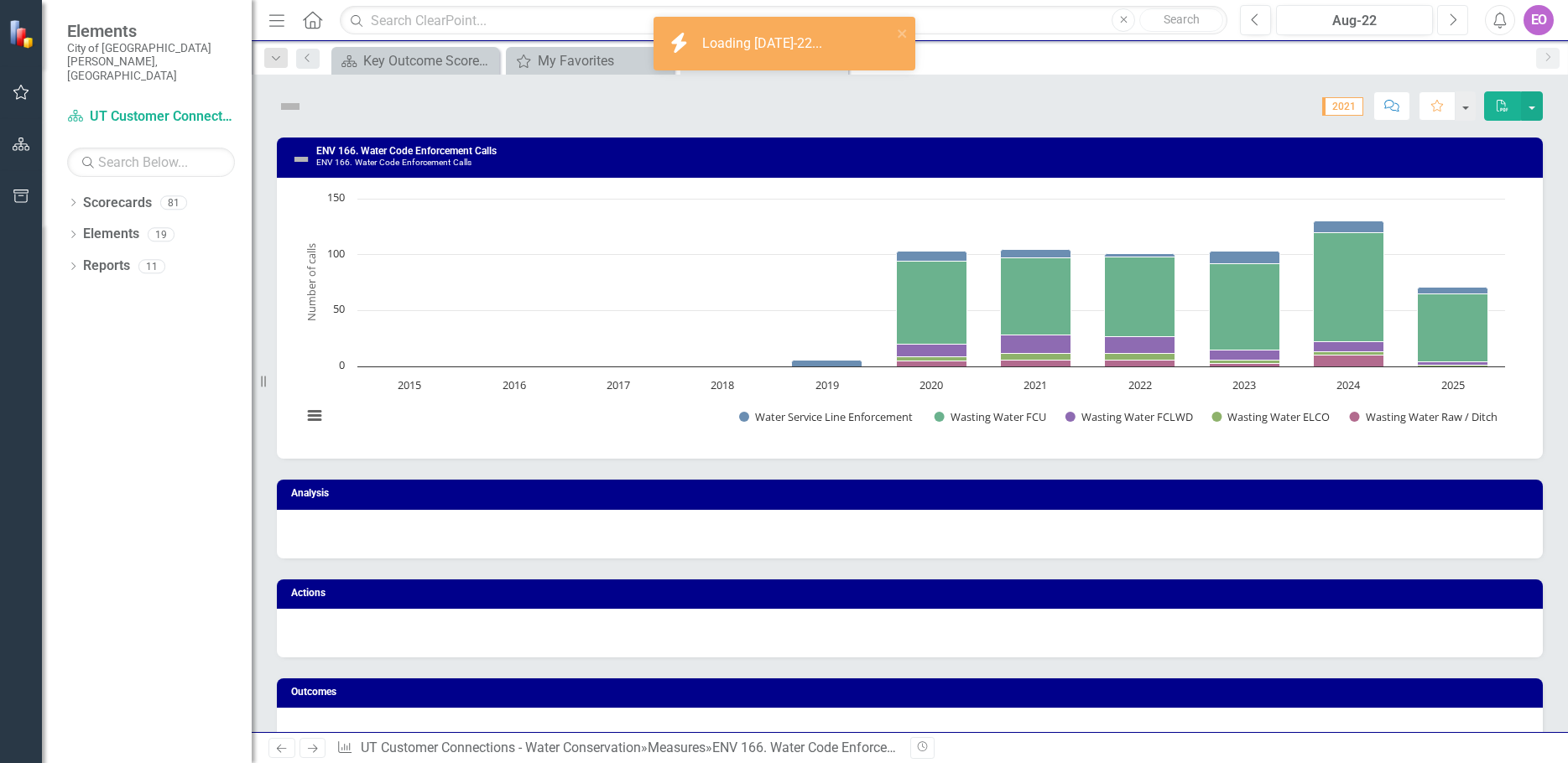
click at [1451, 20] on icon "Next" at bounding box center [1452, 20] width 9 height 15
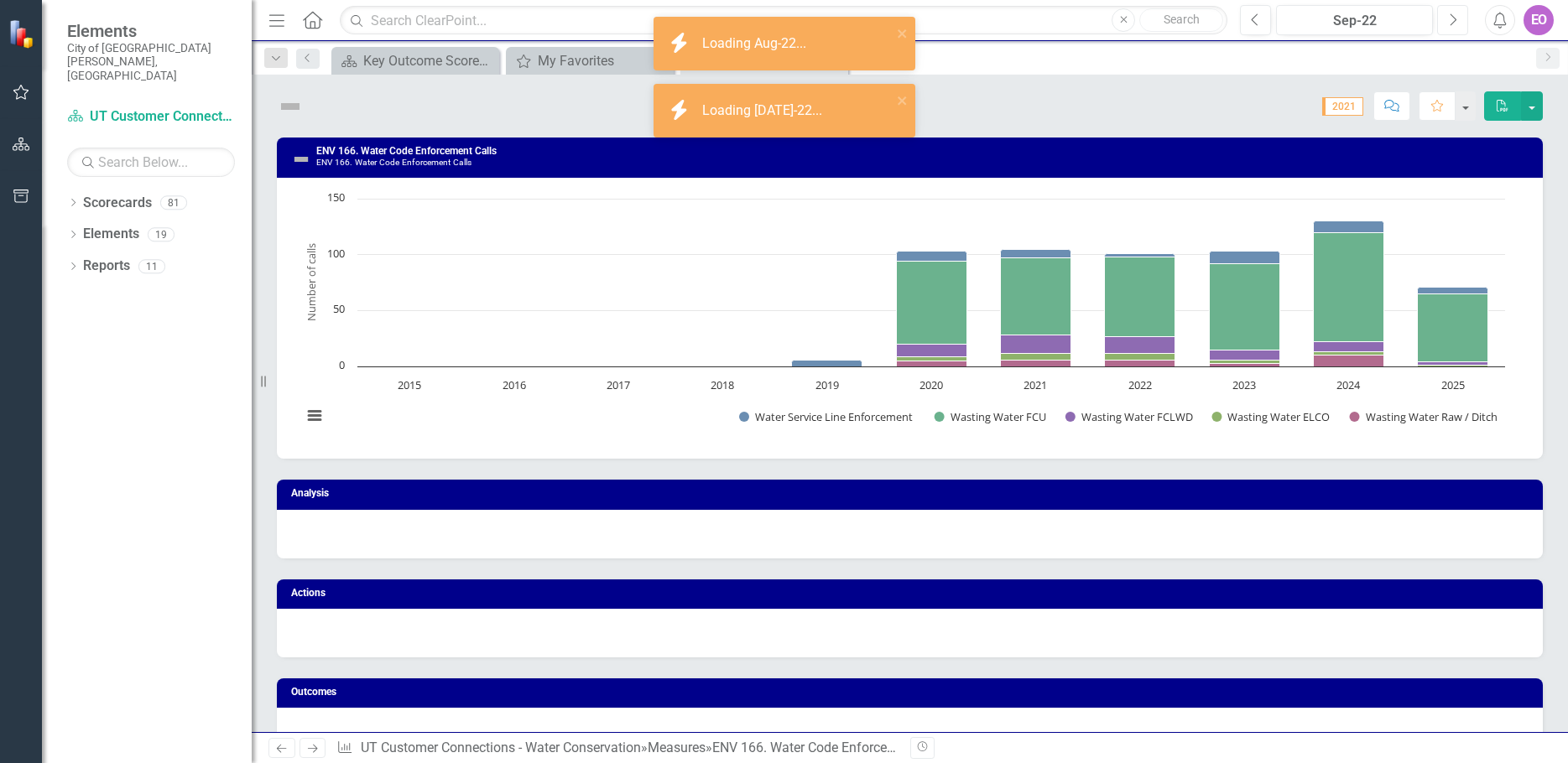
click at [1451, 20] on icon "Next" at bounding box center [1452, 20] width 9 height 15
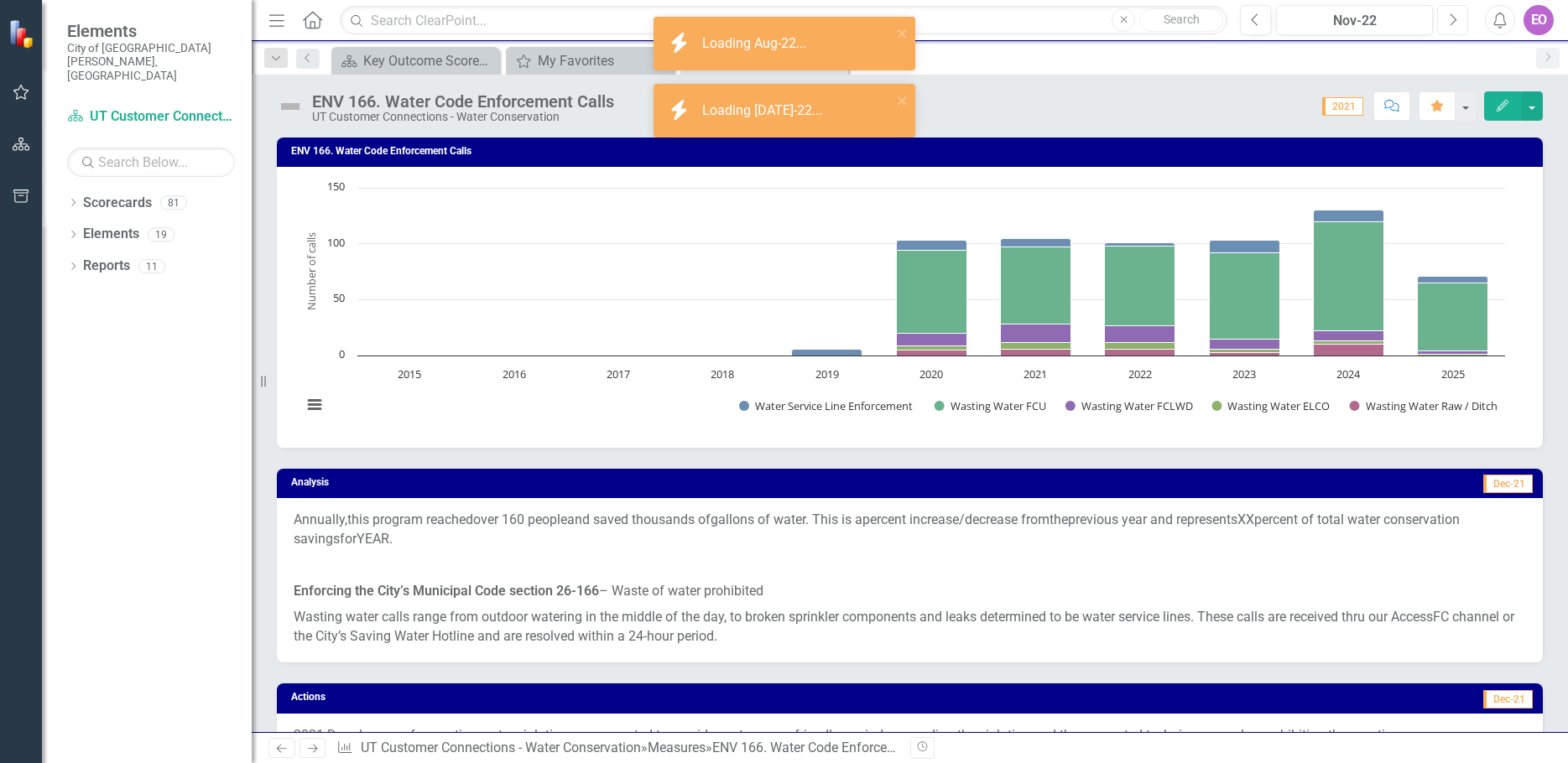
click at [1451, 20] on icon "Next" at bounding box center [1452, 20] width 9 height 15
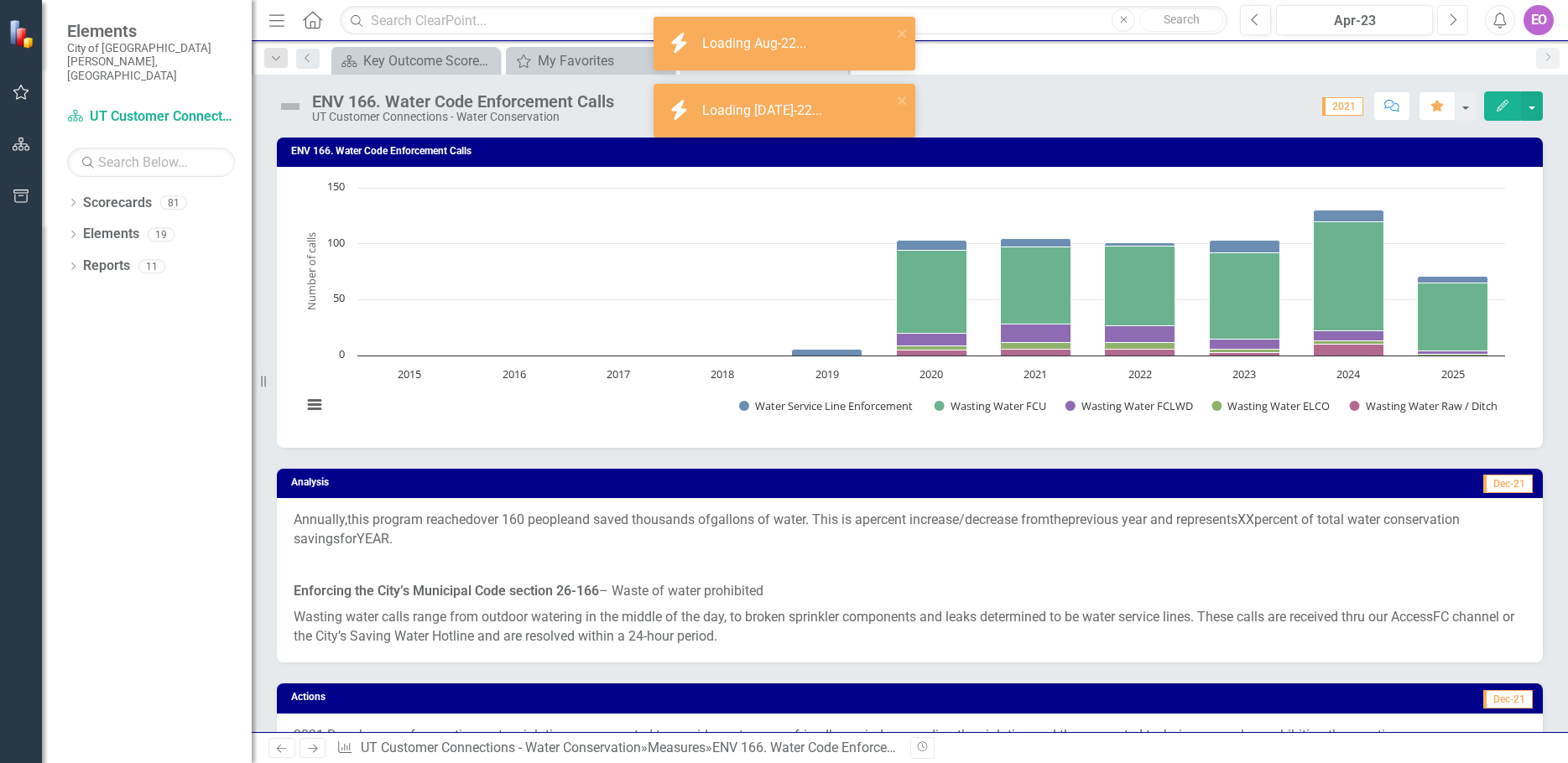
click at [1451, 20] on icon "Next" at bounding box center [1452, 20] width 9 height 15
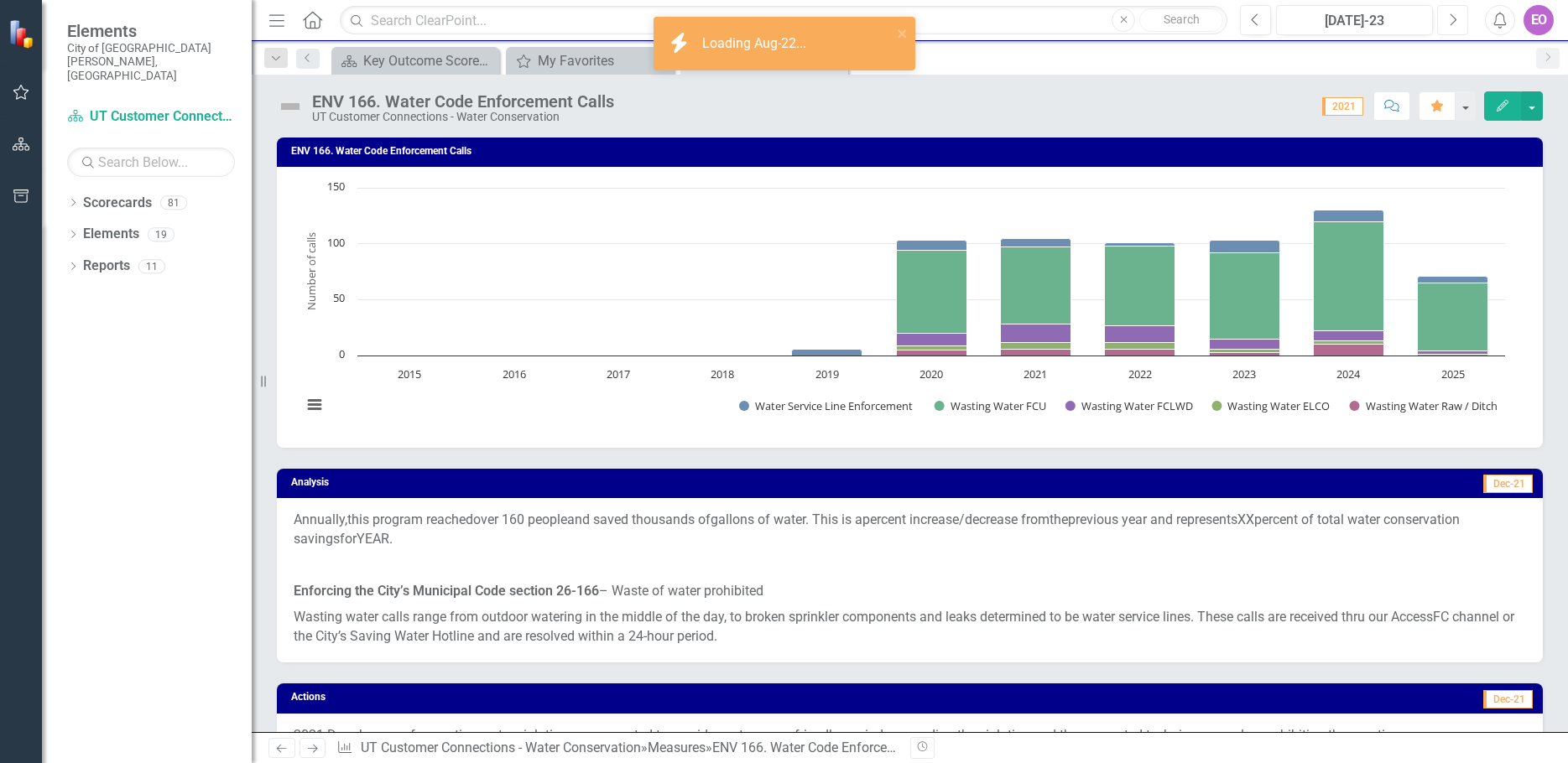
click at [1451, 20] on icon "Next" at bounding box center [1452, 20] width 9 height 15
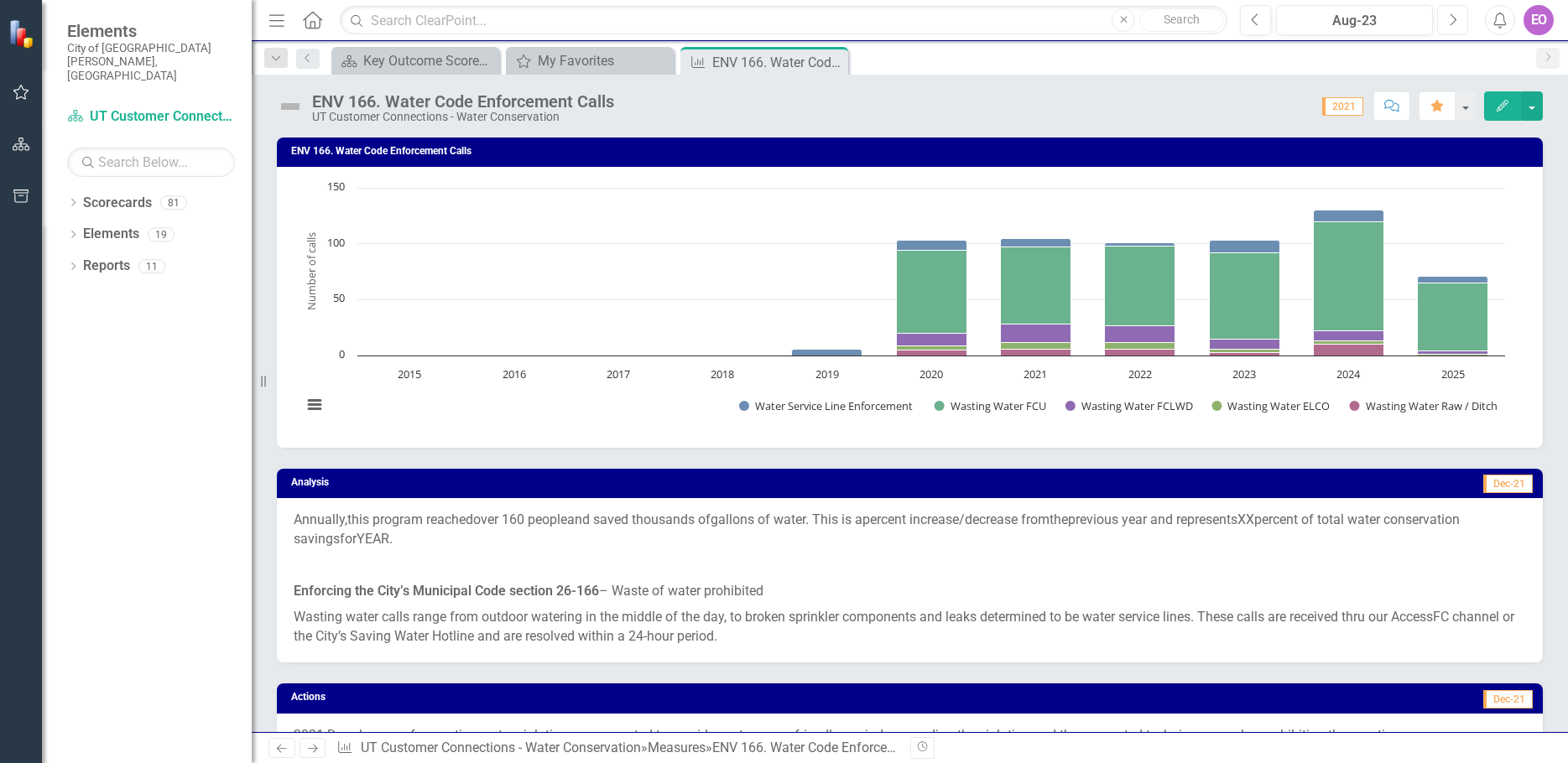
click at [1451, 20] on icon "Next" at bounding box center [1452, 20] width 9 height 15
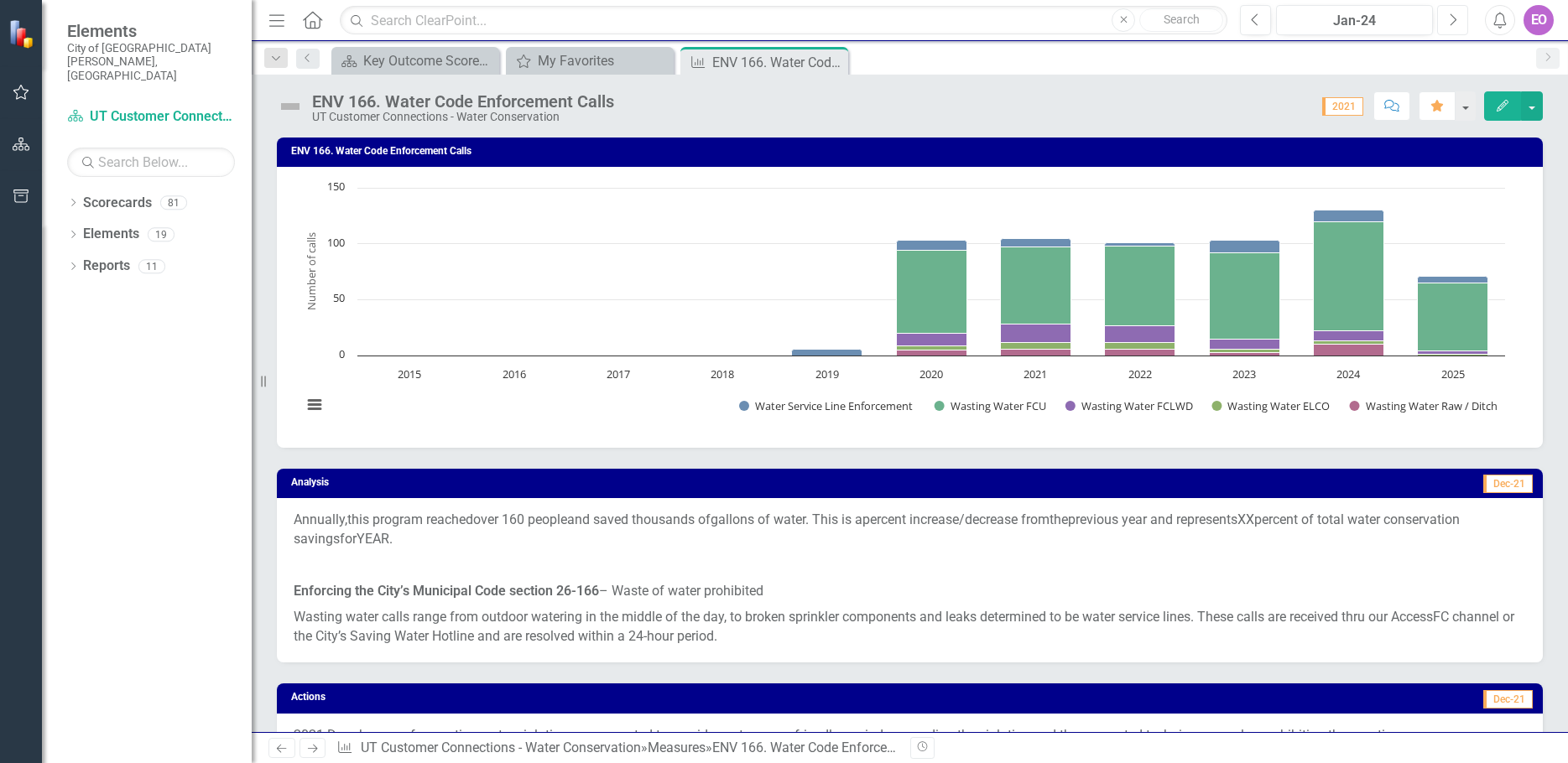
click at [1451, 20] on icon "Next" at bounding box center [1452, 20] width 9 height 15
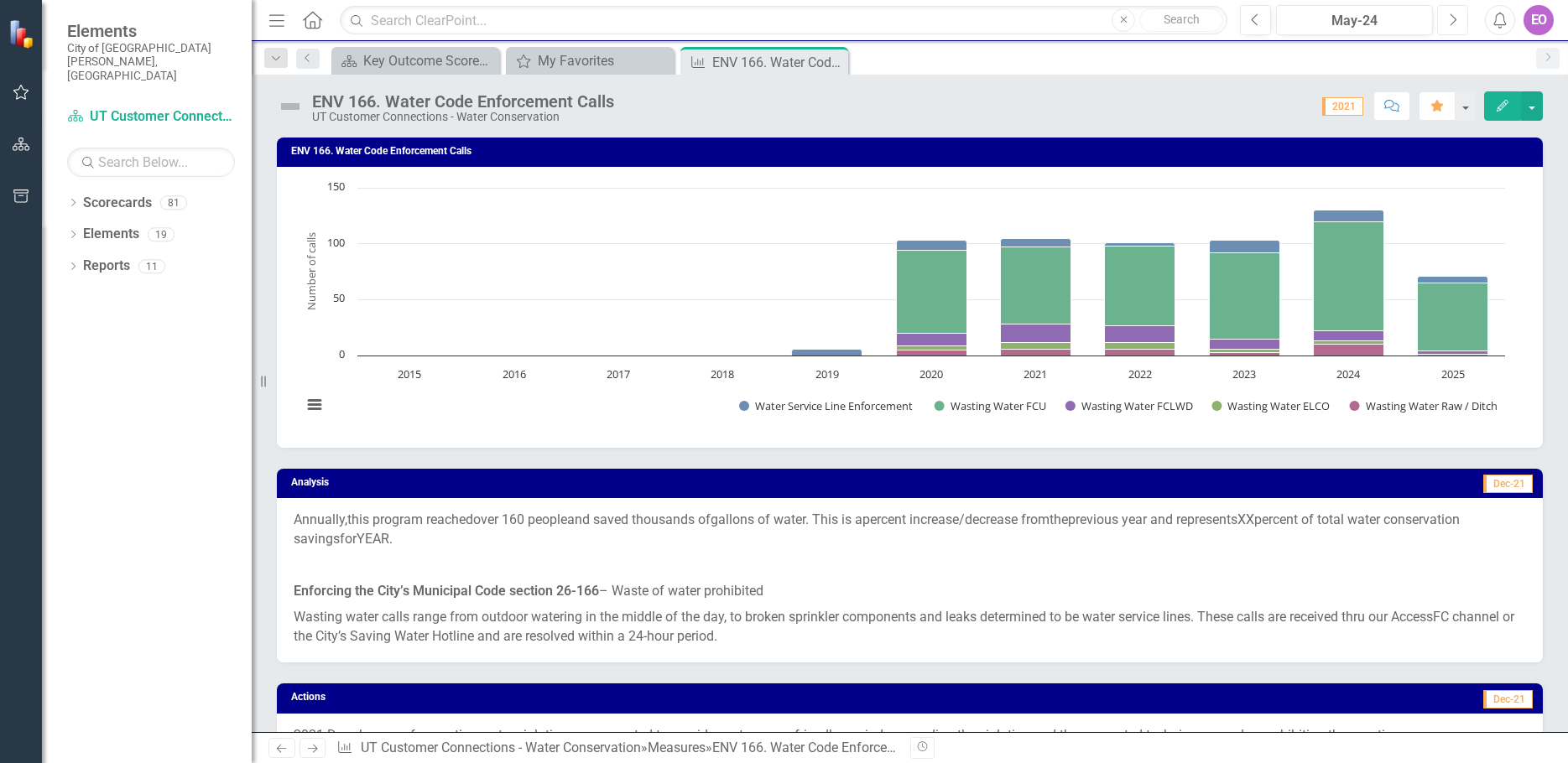
click at [1451, 20] on icon "Next" at bounding box center [1452, 20] width 9 height 15
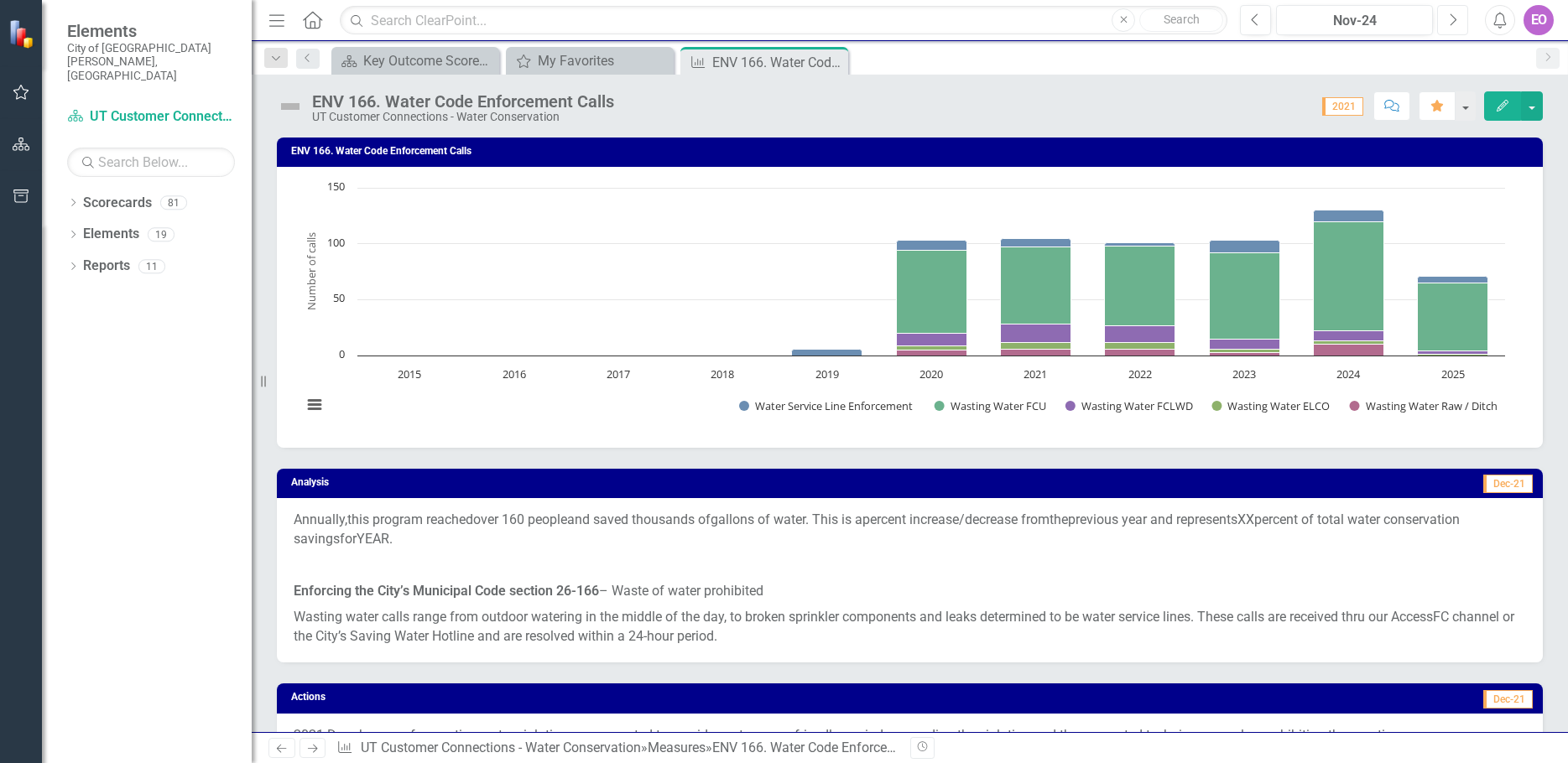
click at [1451, 20] on icon "Next" at bounding box center [1452, 20] width 9 height 15
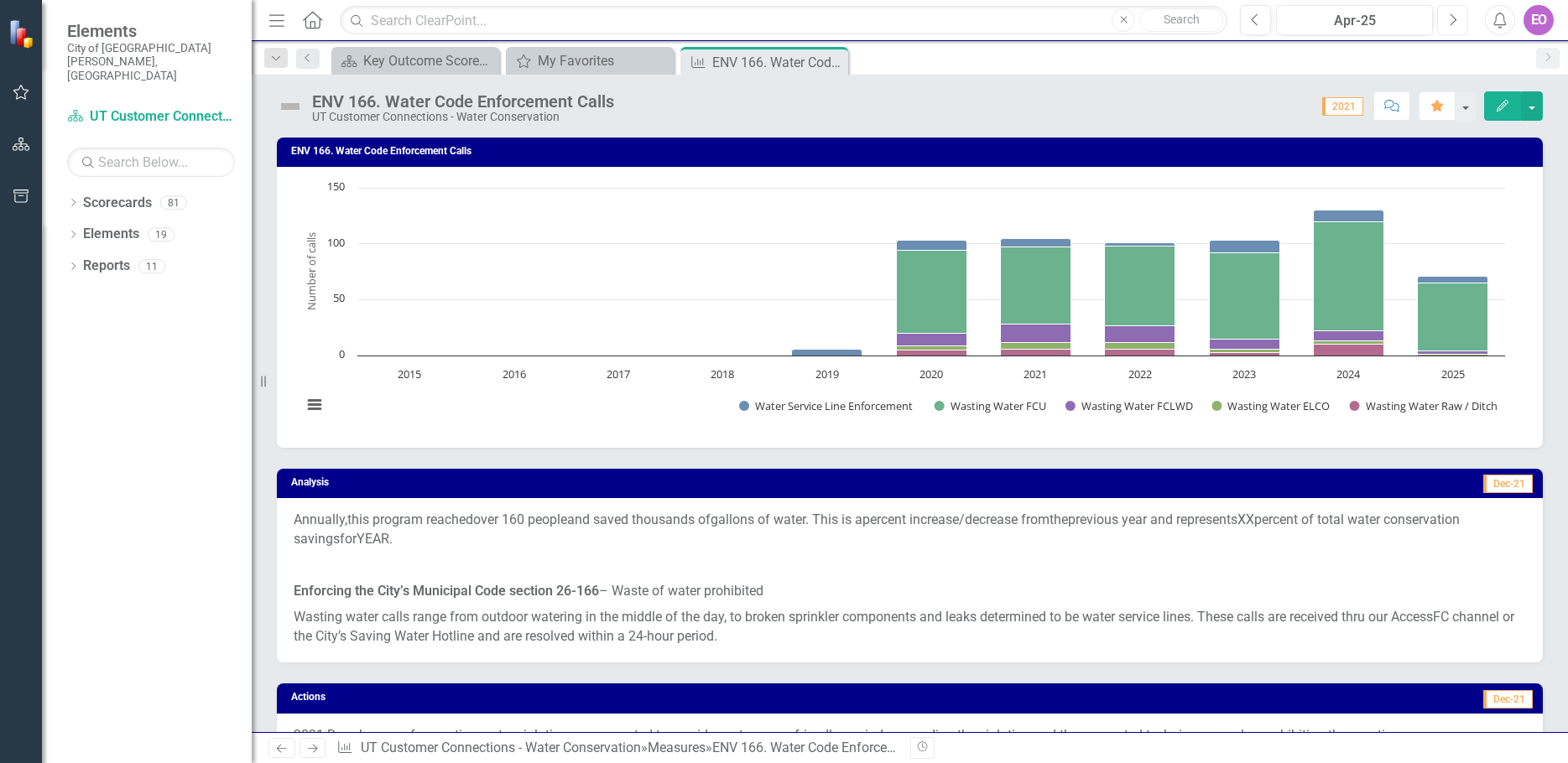
click at [1451, 20] on icon "Next" at bounding box center [1452, 20] width 9 height 15
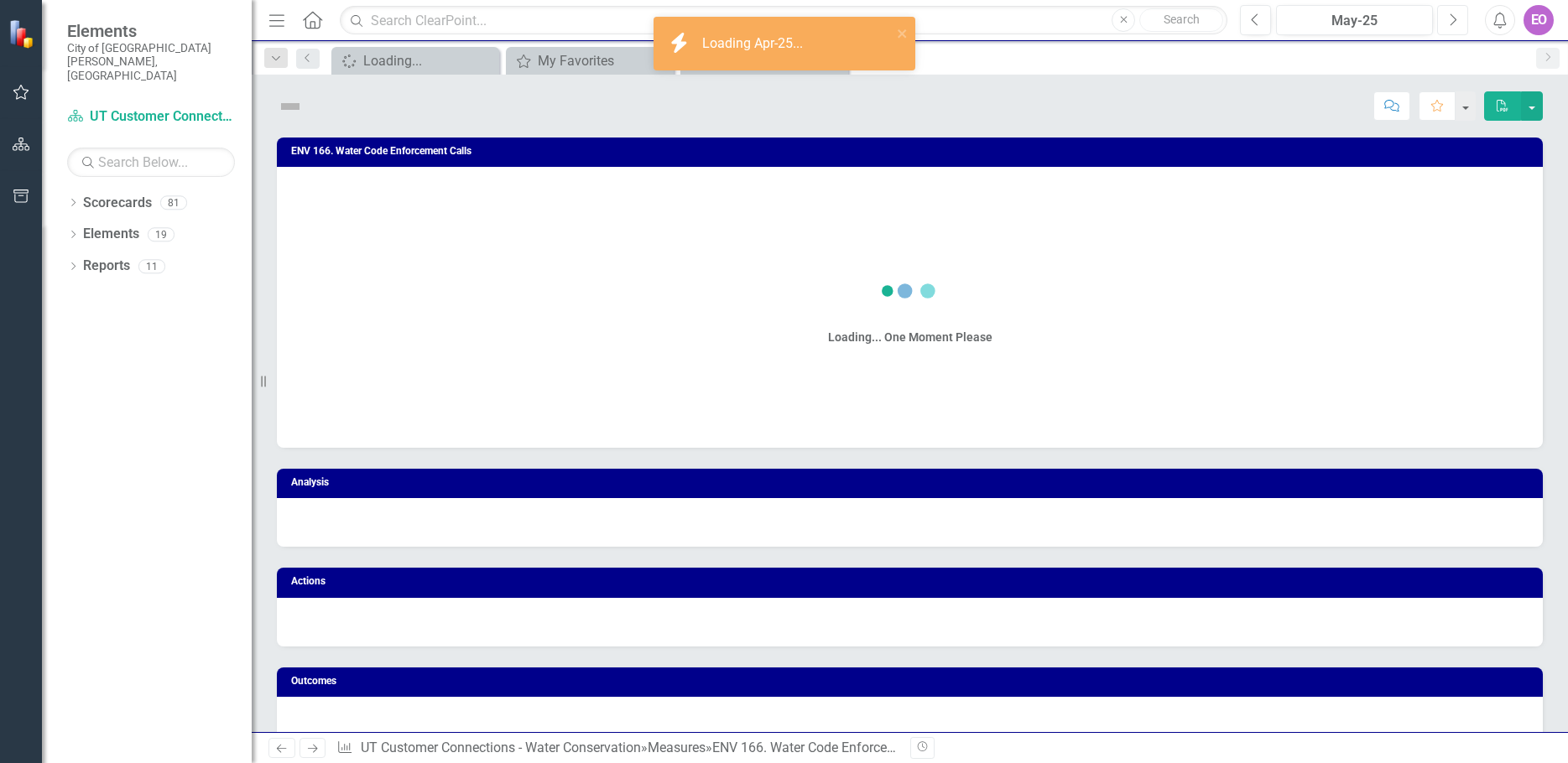
click at [1451, 20] on icon "Next" at bounding box center [1452, 20] width 9 height 15
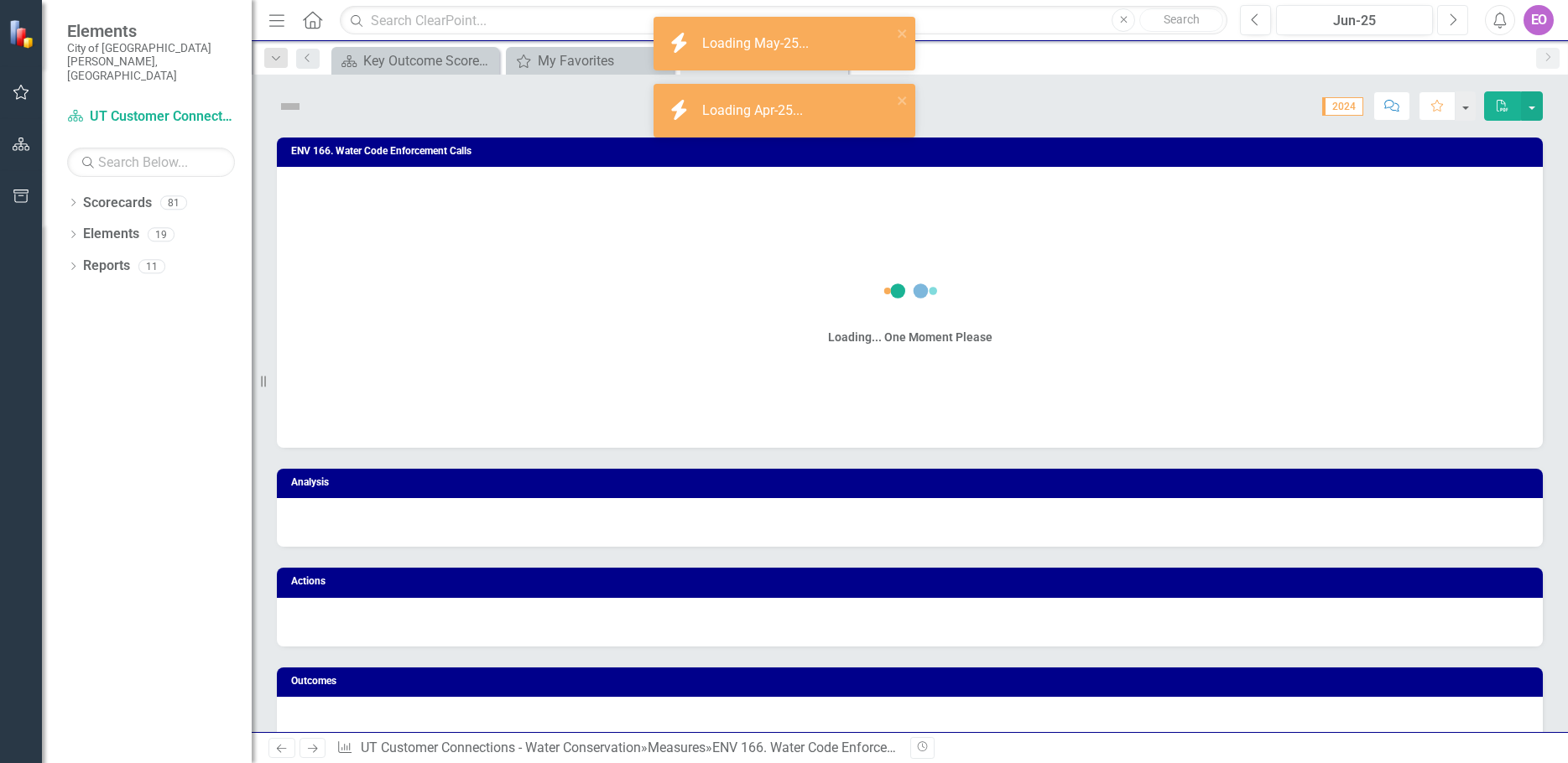
click at [1451, 20] on icon "Next" at bounding box center [1452, 20] width 9 height 15
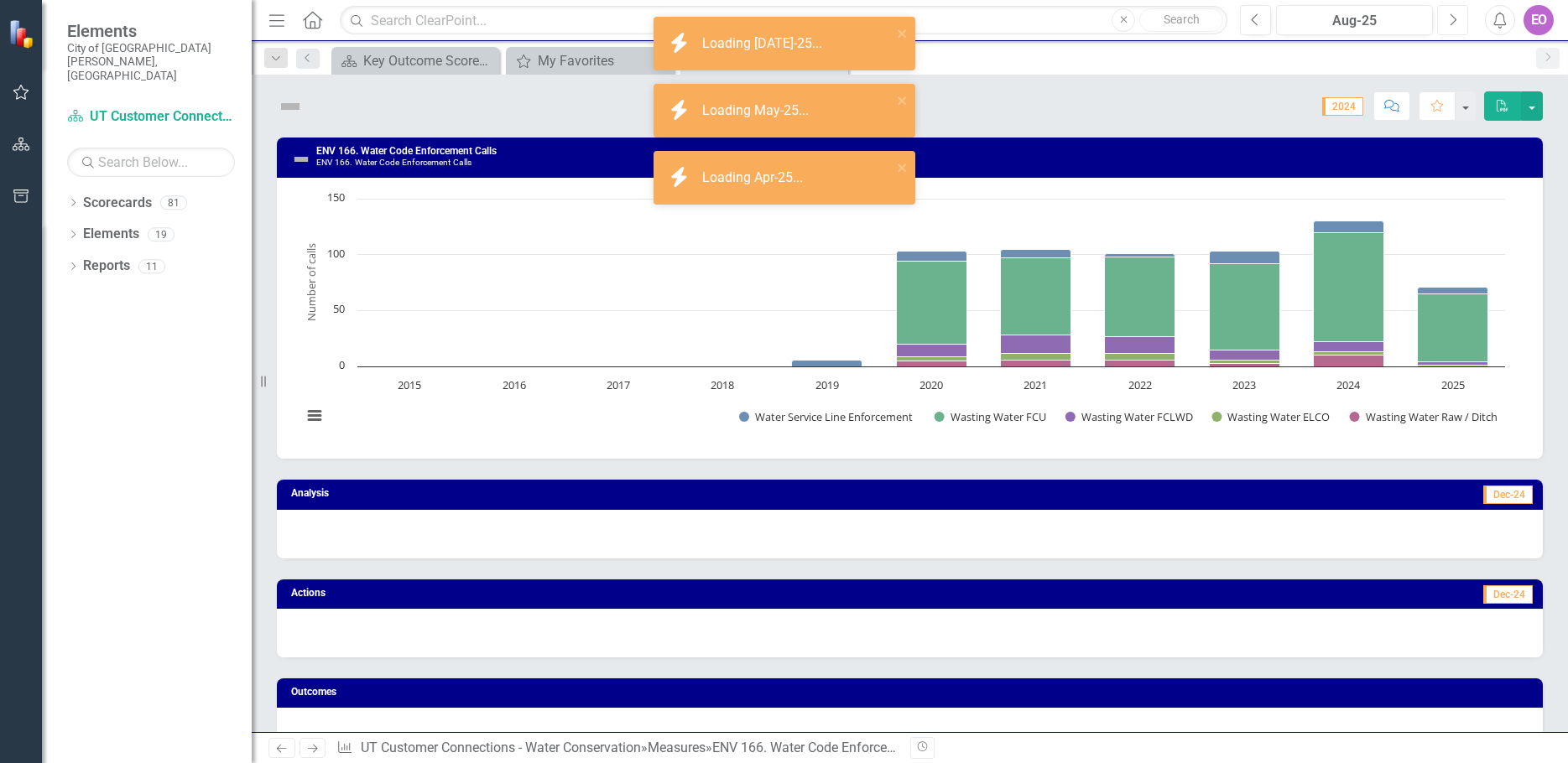
click at [1451, 20] on icon "Next" at bounding box center [1452, 20] width 9 height 15
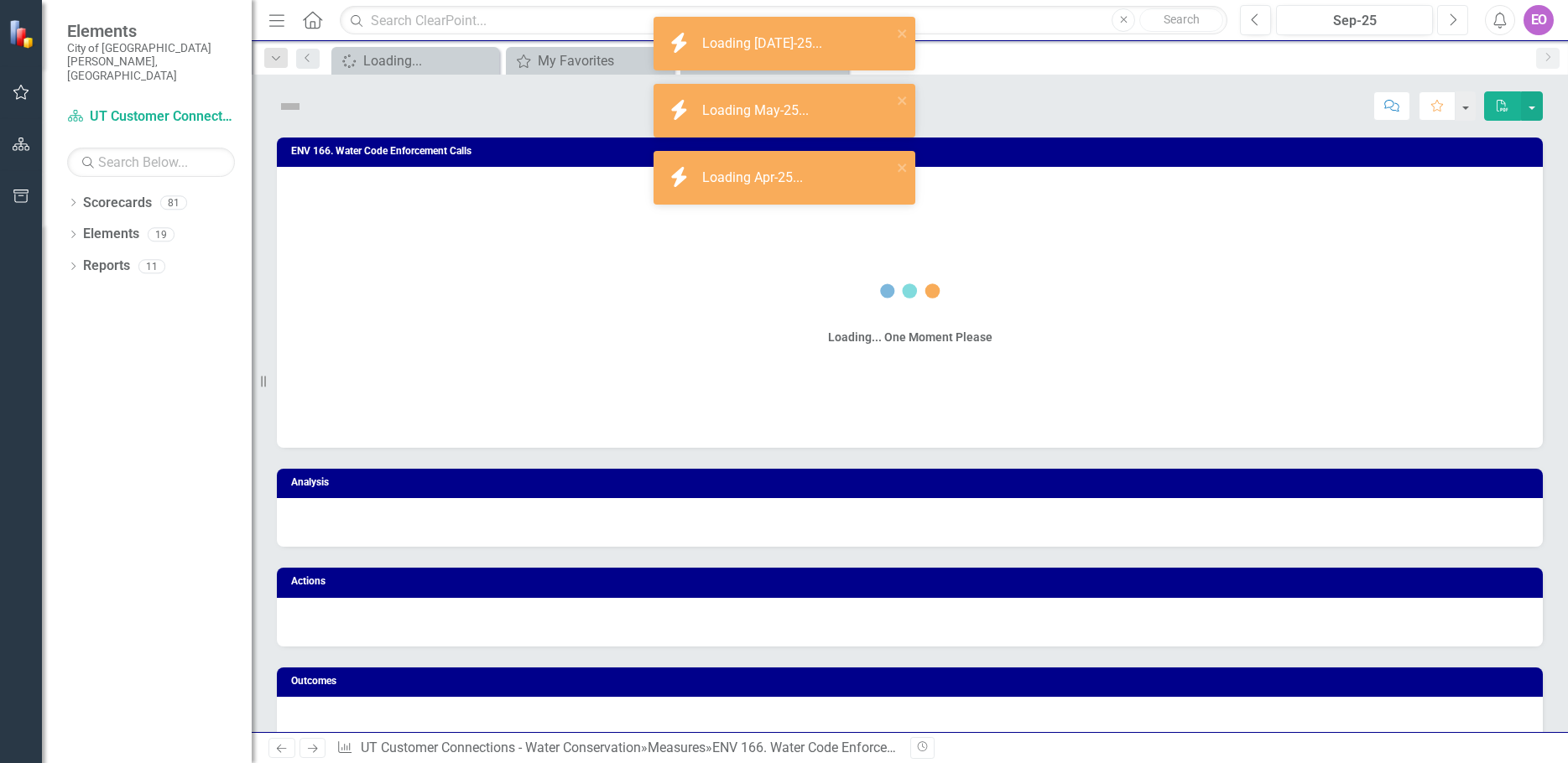
click at [1451, 20] on icon "Next" at bounding box center [1452, 20] width 9 height 15
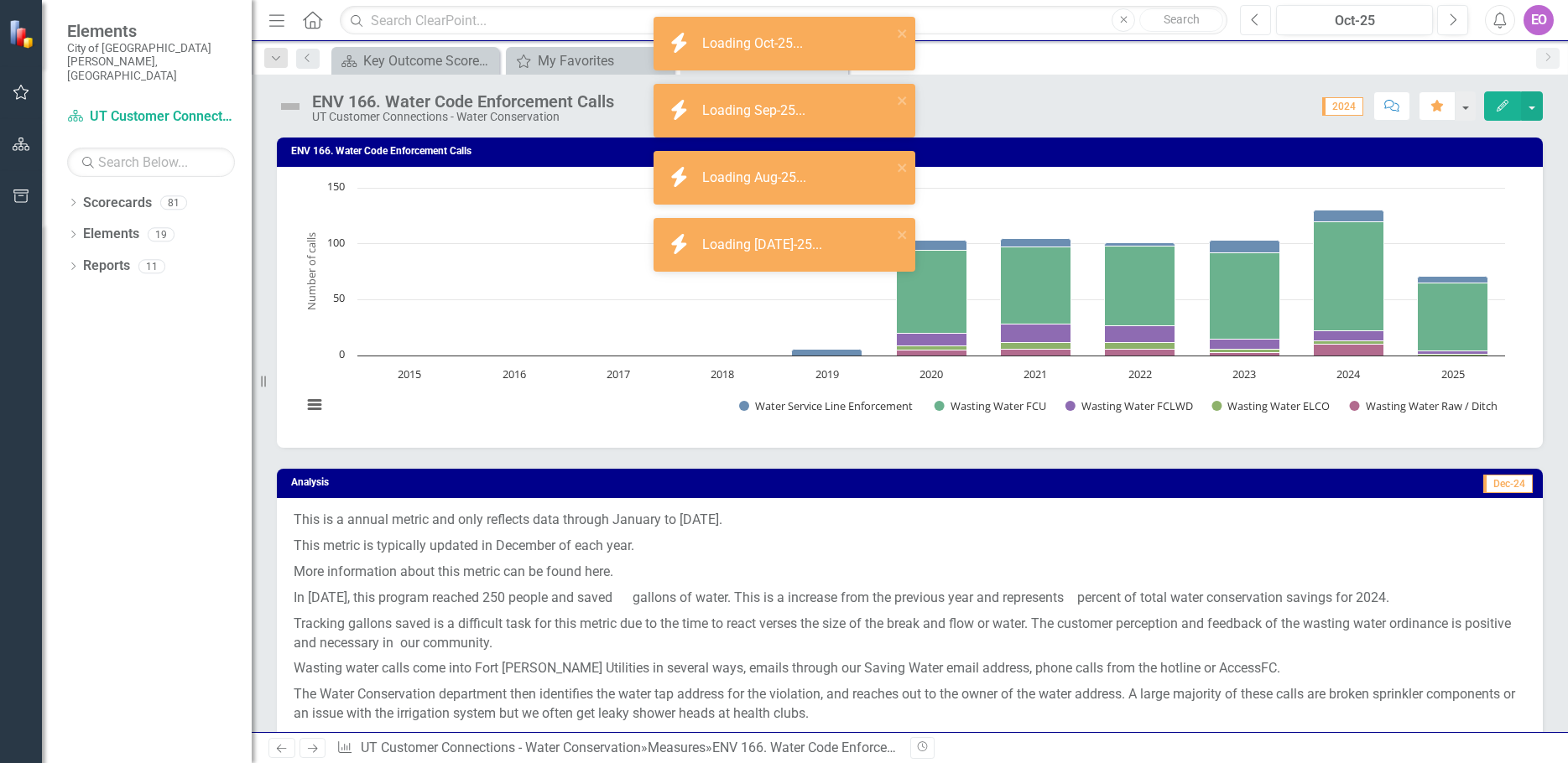
click at [1270, 23] on button "Previous" at bounding box center [1255, 20] width 31 height 30
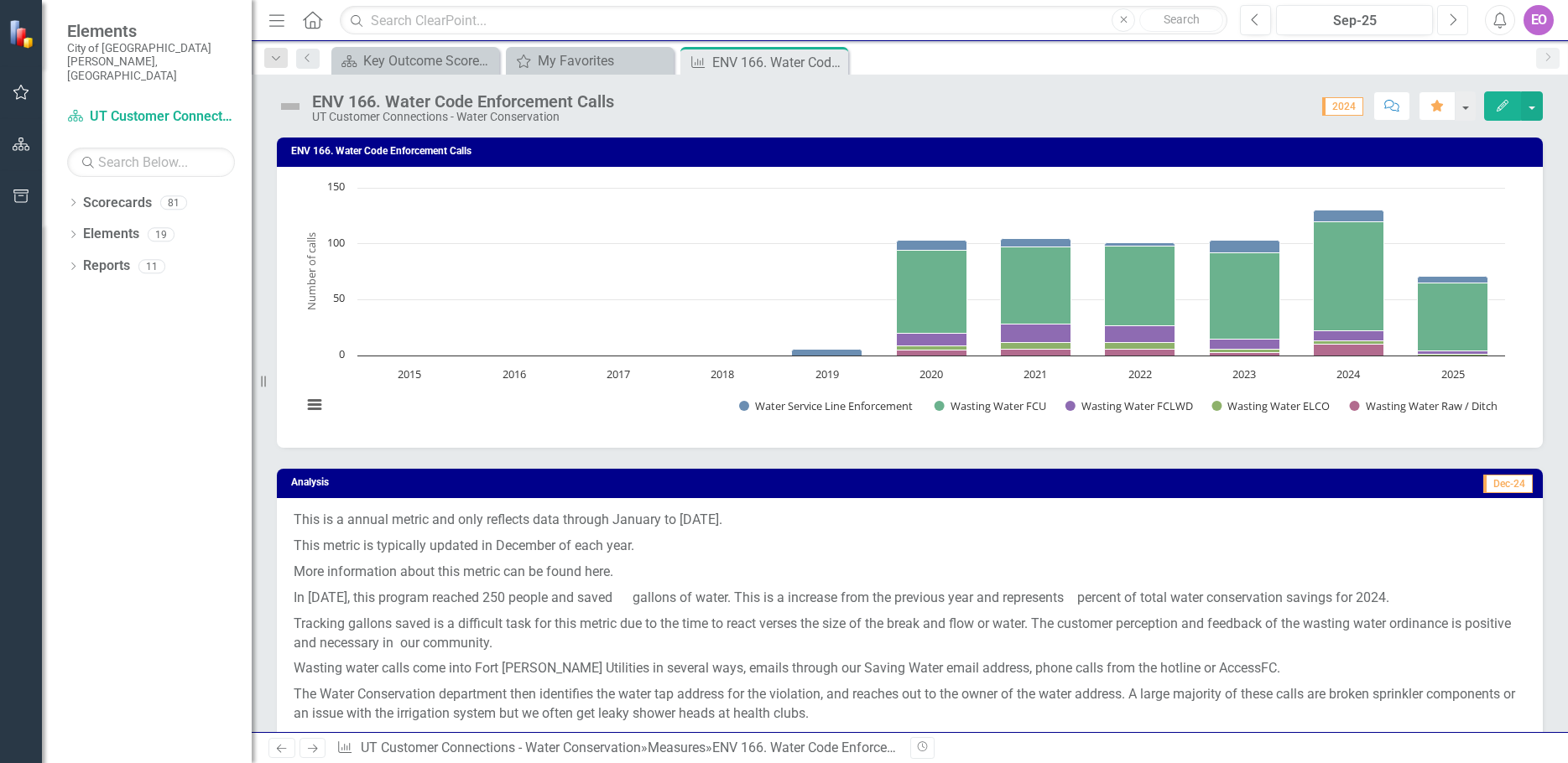
click at [1455, 21] on icon "button" at bounding box center [1454, 20] width 7 height 12
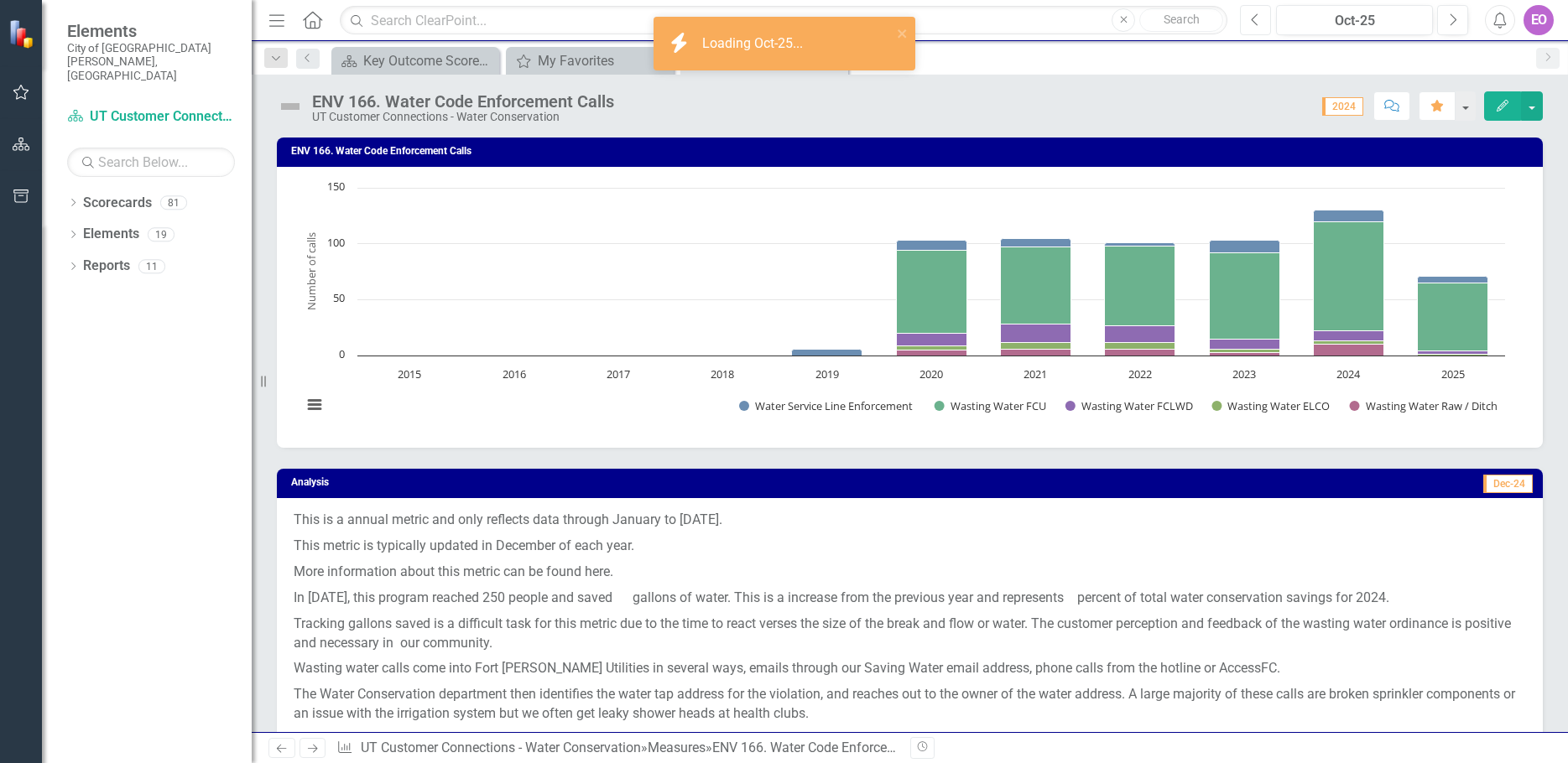
click at [1258, 15] on icon "Previous" at bounding box center [1255, 20] width 9 height 15
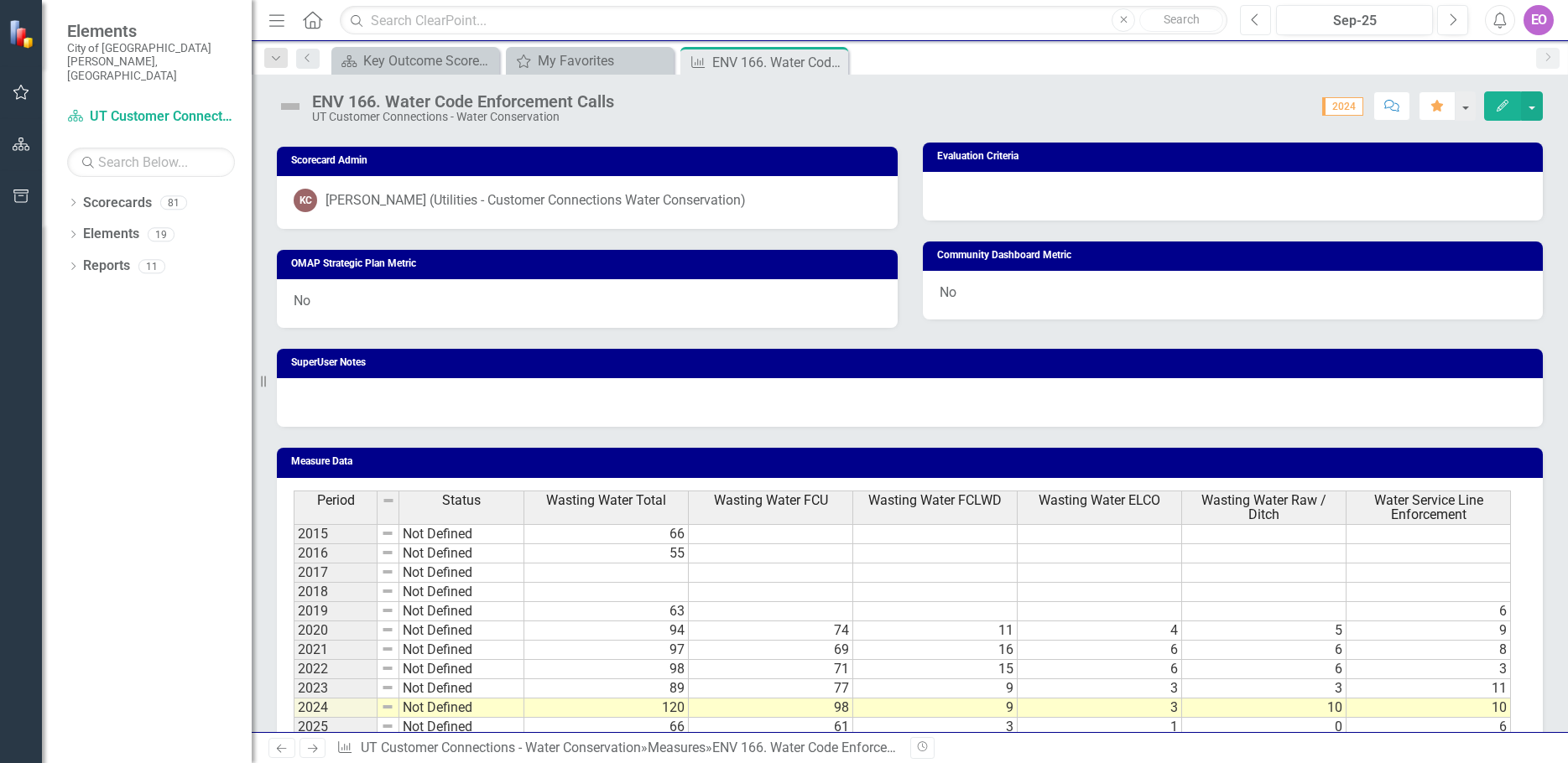
scroll to position [1053, 0]
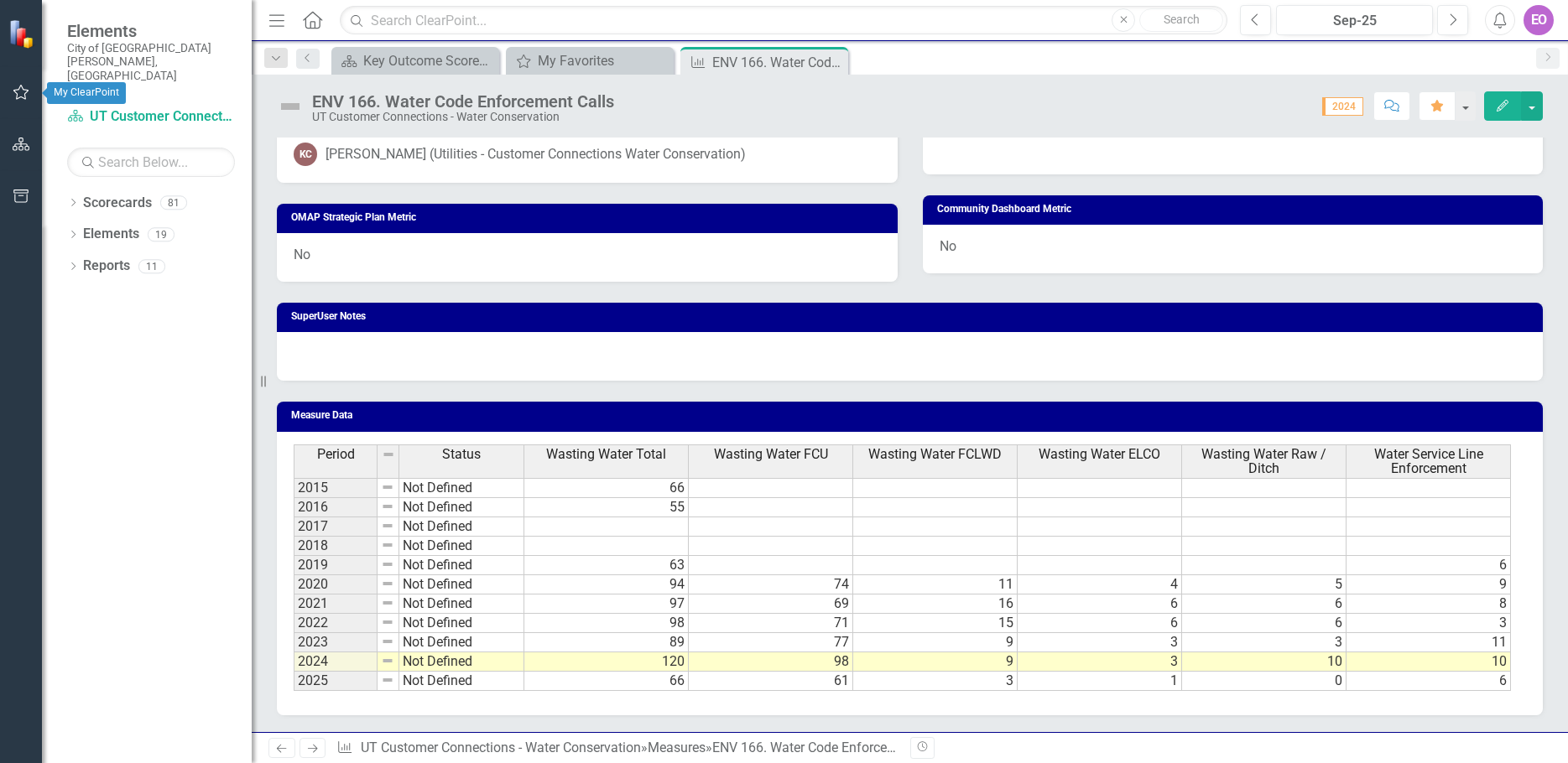
click at [23, 85] on icon "button" at bounding box center [21, 92] width 18 height 14
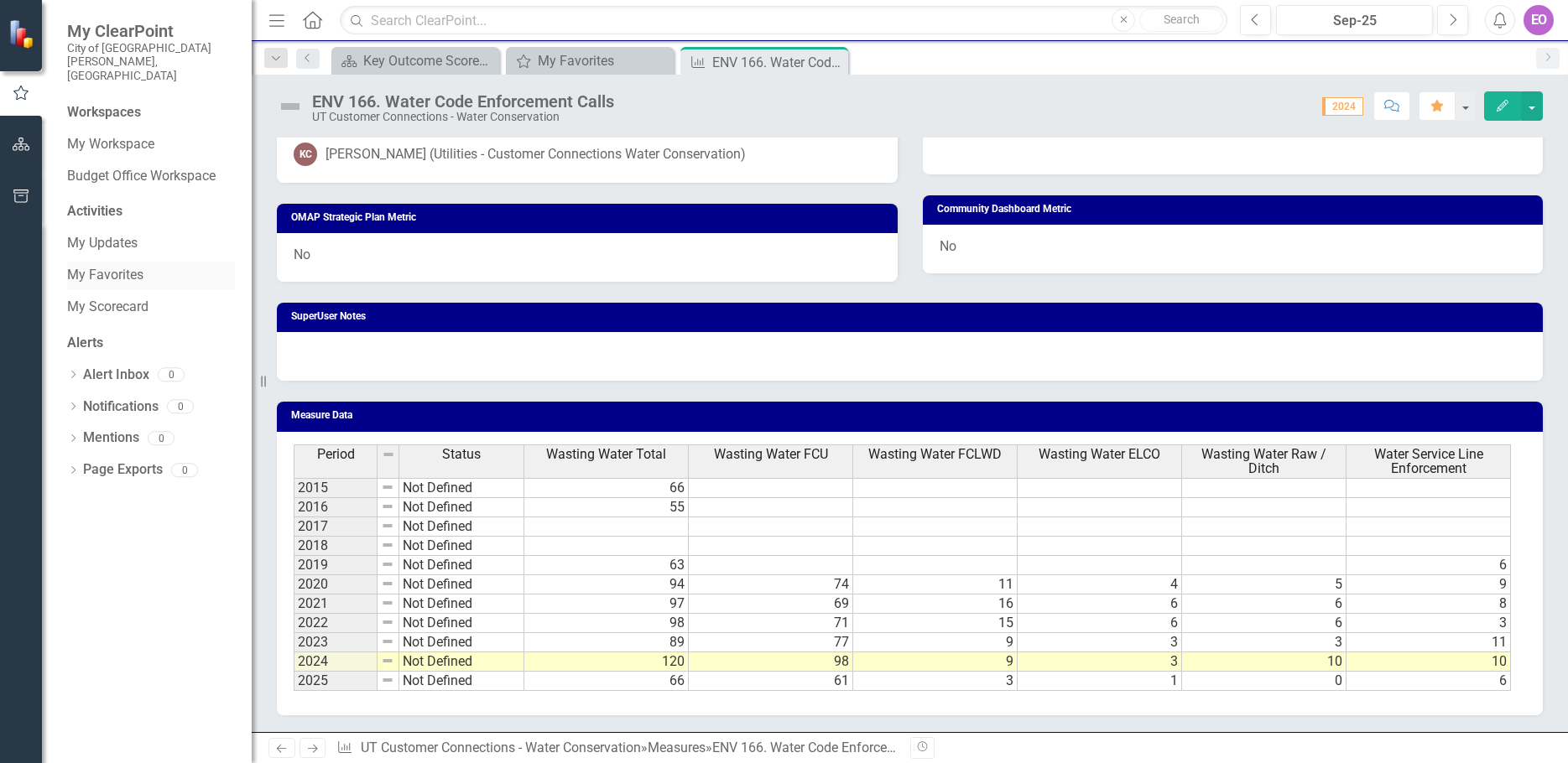
click at [122, 266] on link "My Favorites" at bounding box center [151, 275] width 168 height 20
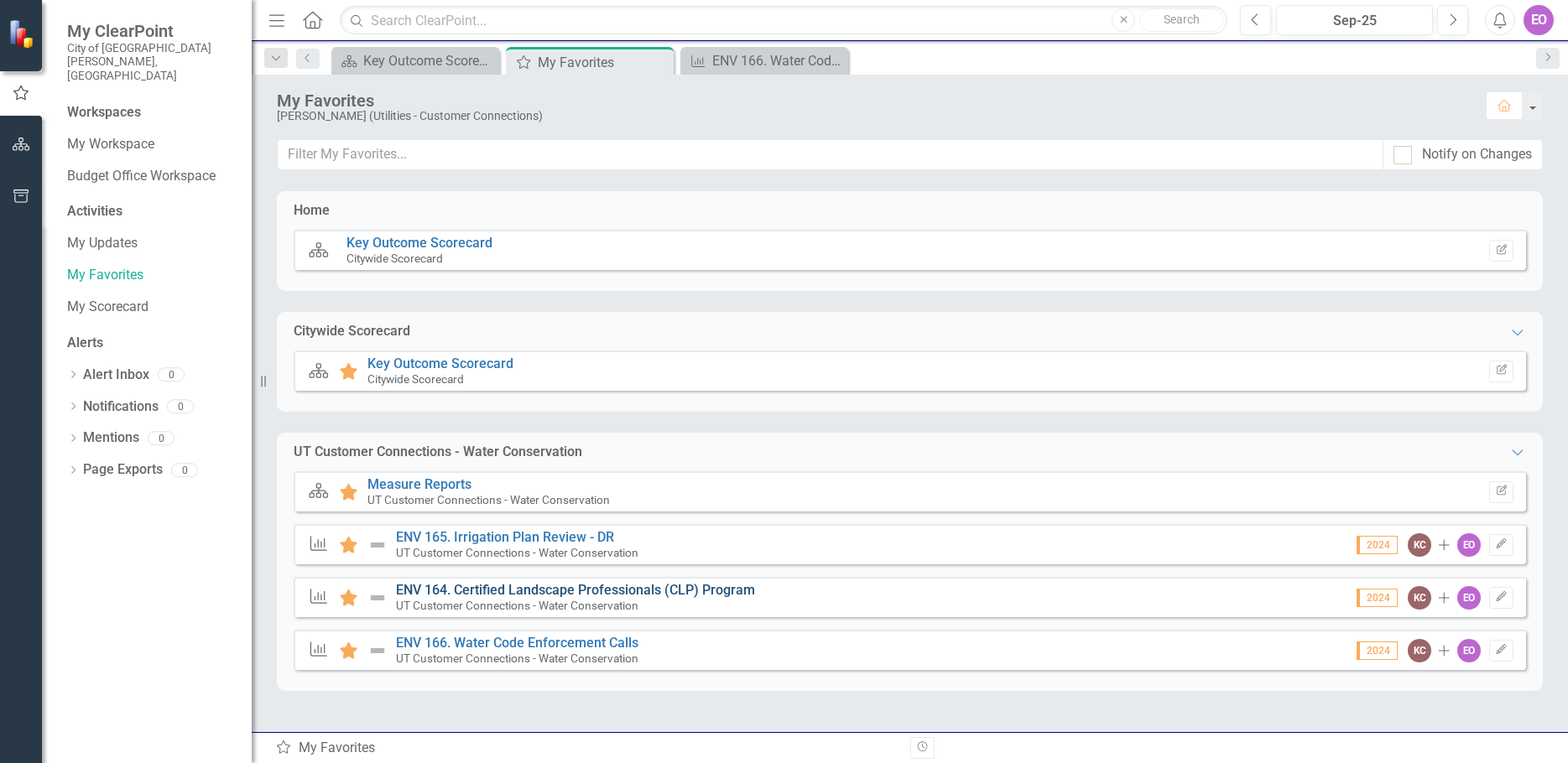
click at [620, 589] on link "ENV 164. Certified Landscape Professionals (CLP) Program" at bounding box center [575, 590] width 359 height 16
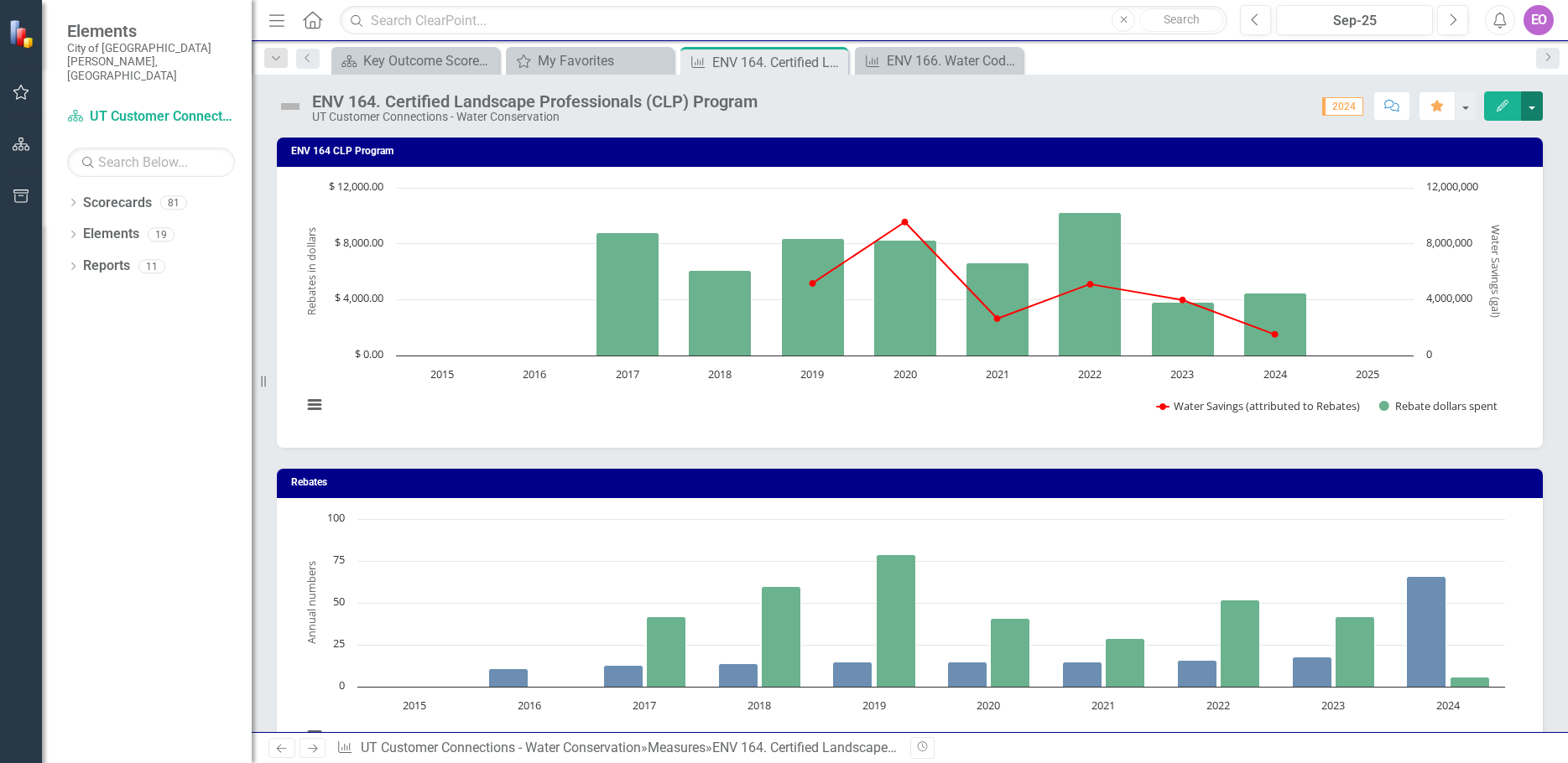
click at [1531, 107] on button "button" at bounding box center [1532, 106] width 22 height 29
click at [1439, 136] on link "Edit Edit Measure" at bounding box center [1460, 137] width 164 height 31
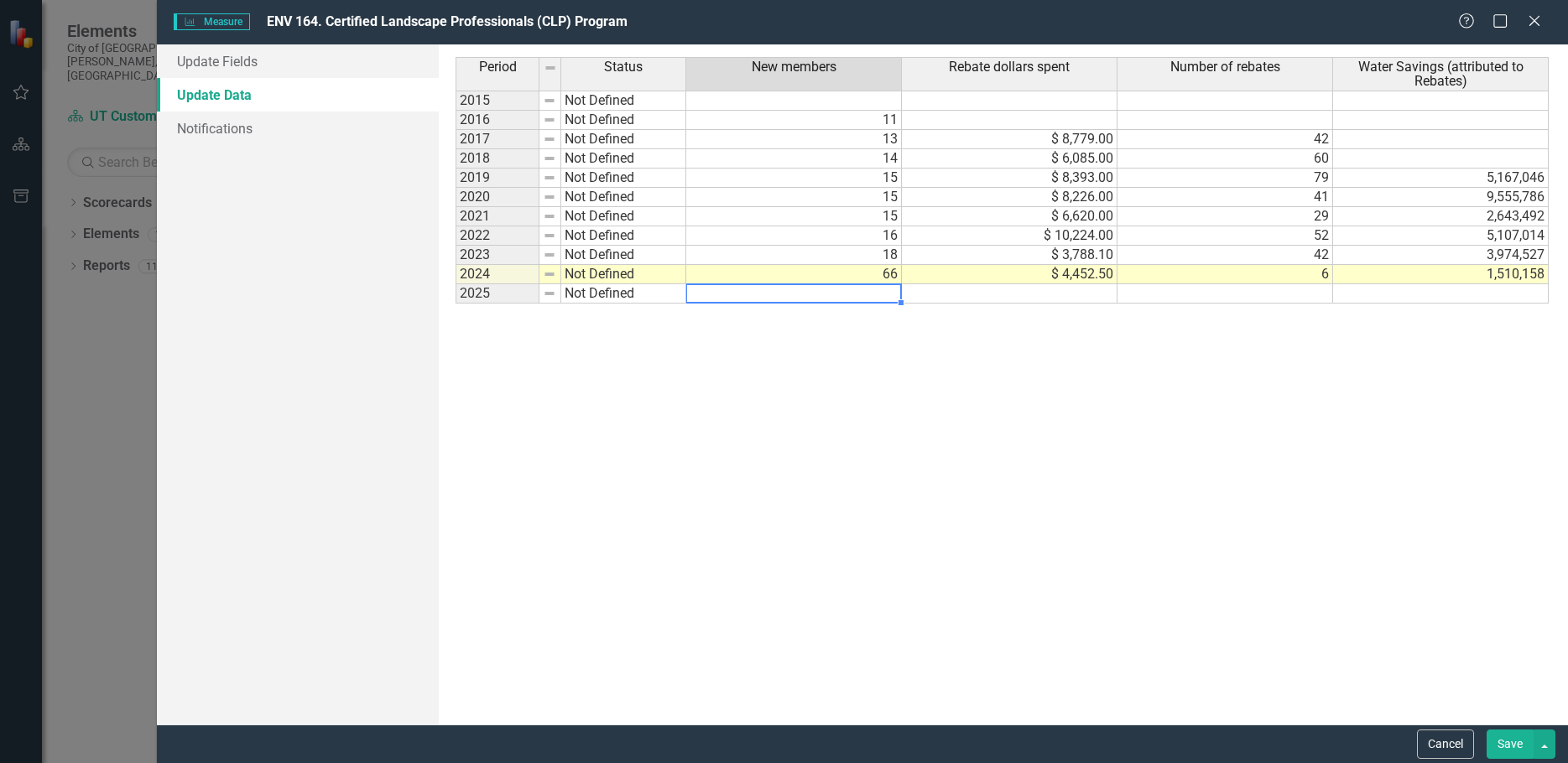
click at [888, 295] on td at bounding box center [794, 294] width 216 height 20
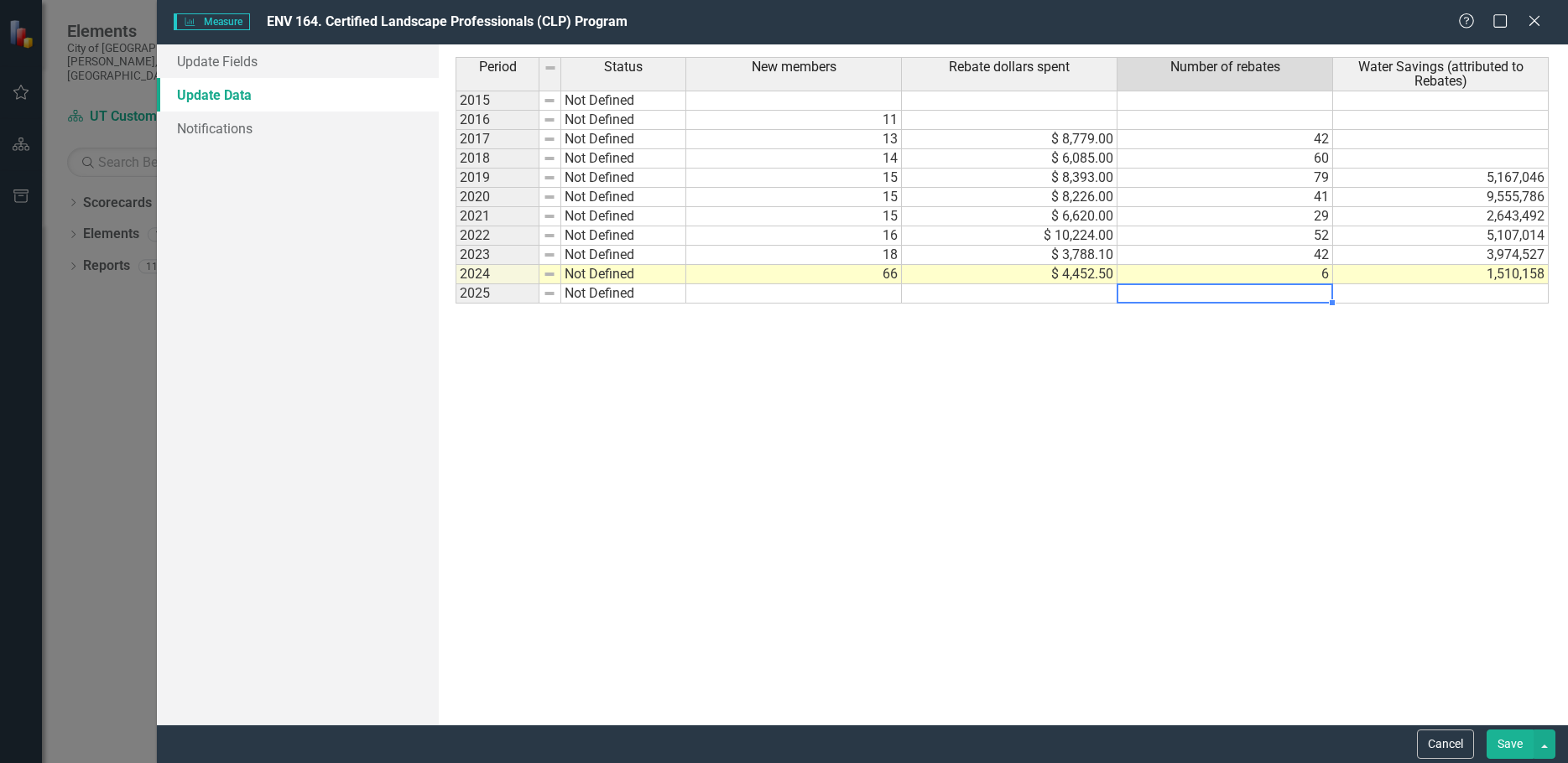
click at [1313, 296] on td at bounding box center [1224, 294] width 216 height 20
type textarea "4"
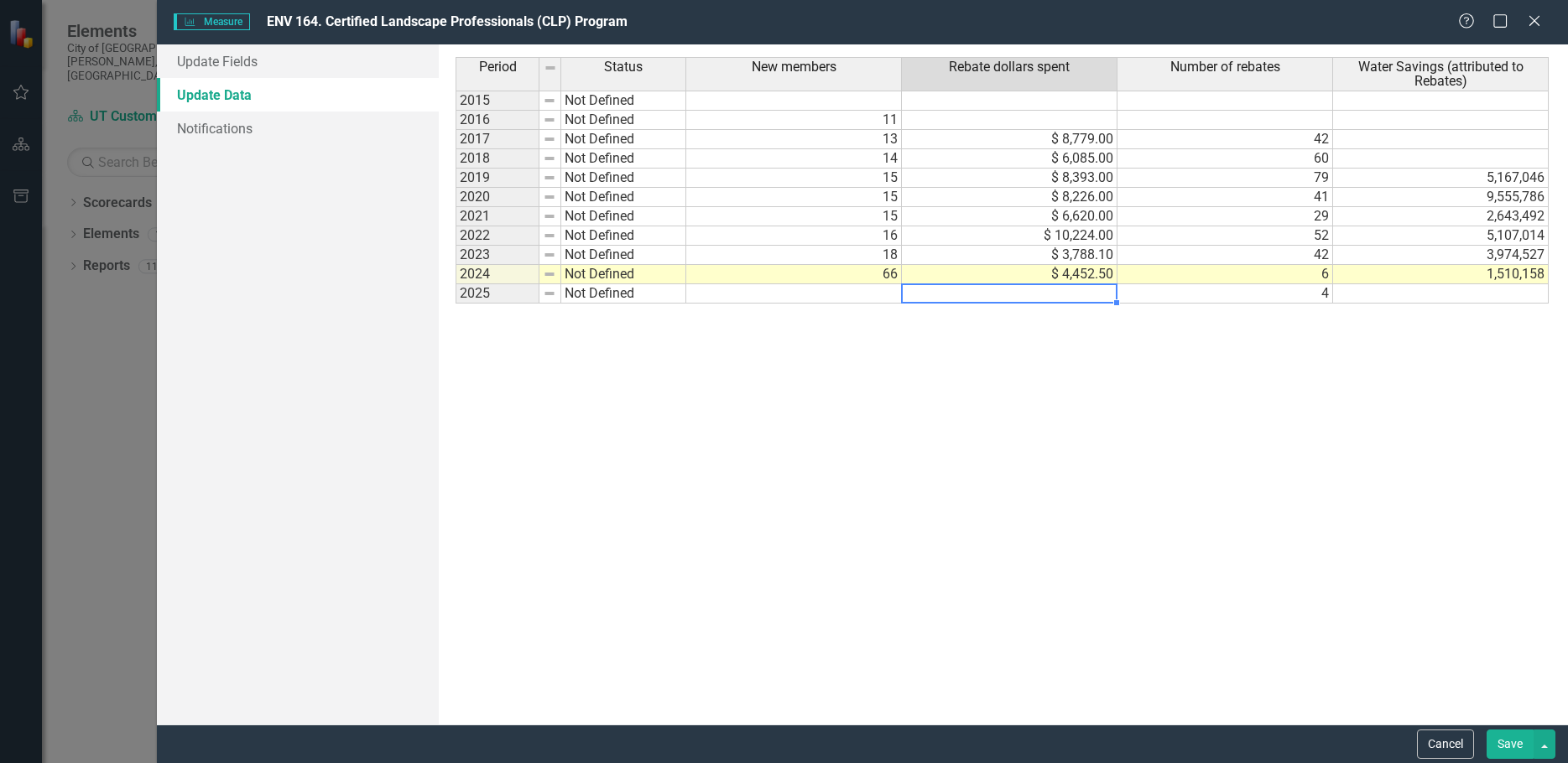
click at [1065, 287] on td at bounding box center [1010, 294] width 216 height 20
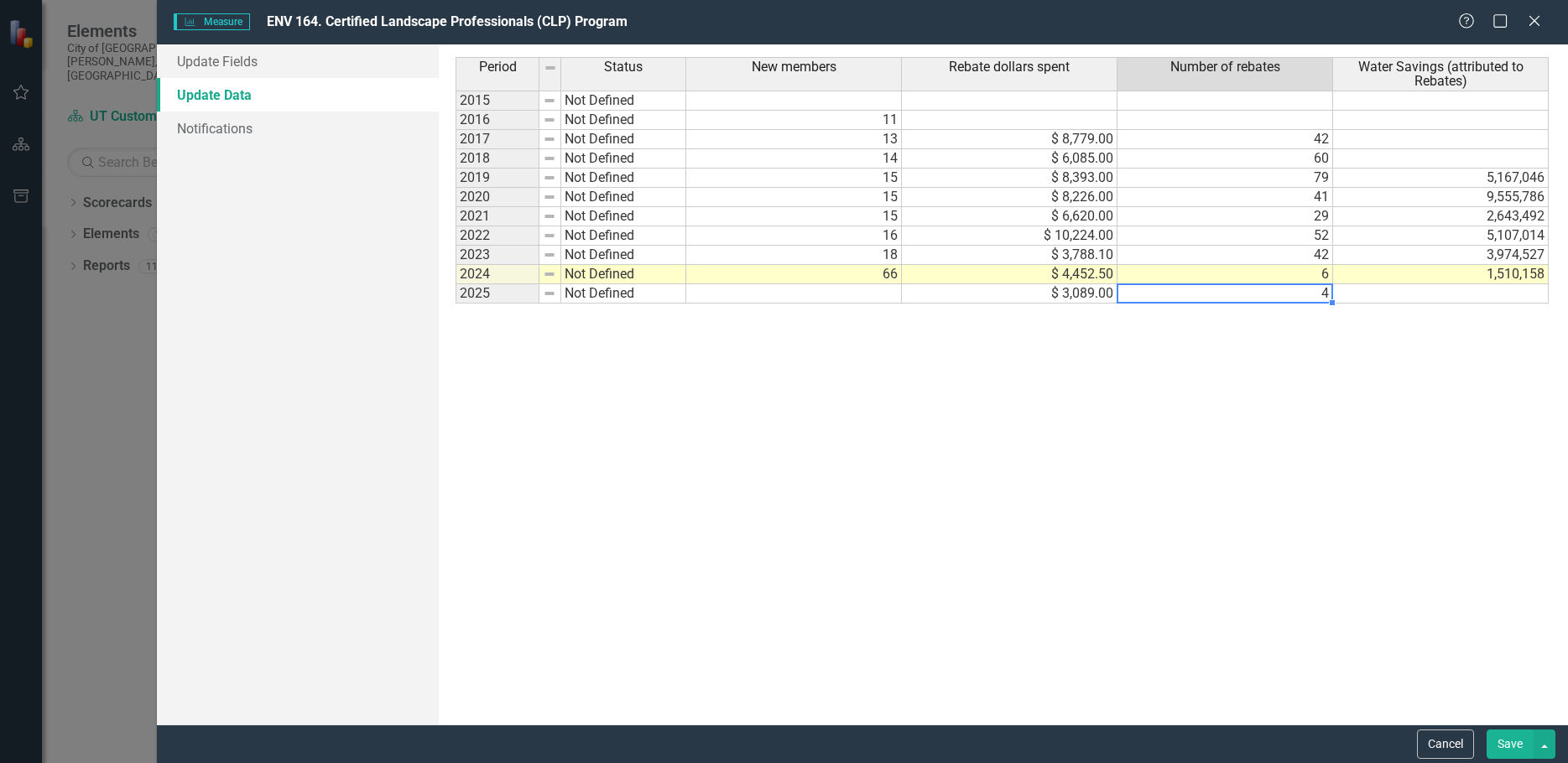
type textarea "4"
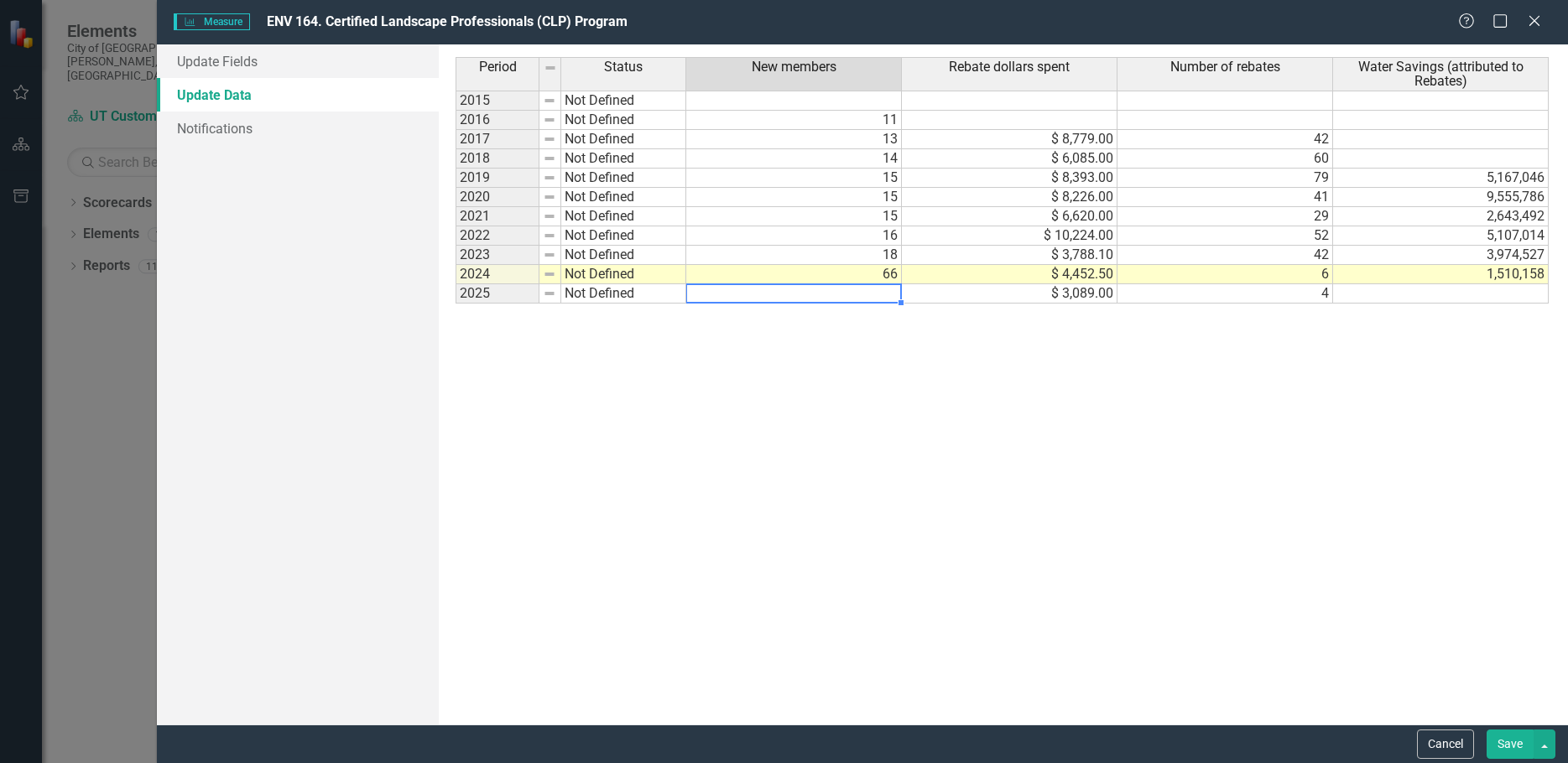
click at [882, 289] on td at bounding box center [794, 294] width 216 height 20
